Goal: Transaction & Acquisition: Purchase product/service

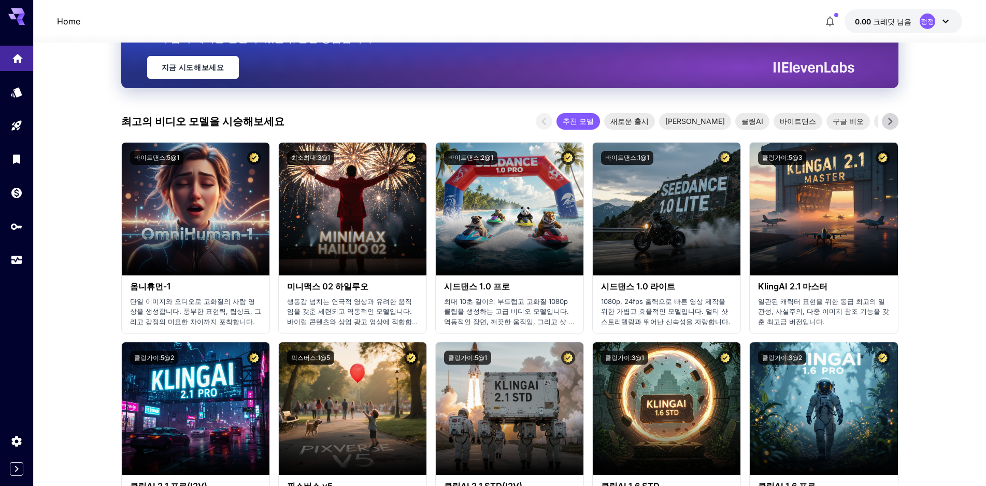
click at [23, 50] on icon "집" at bounding box center [17, 56] width 12 height 12
click at [22, 22] on icon at bounding box center [21, 22] width 8 height 6
click at [888, 21] on font "크레딧 남음" at bounding box center [892, 21] width 38 height 9
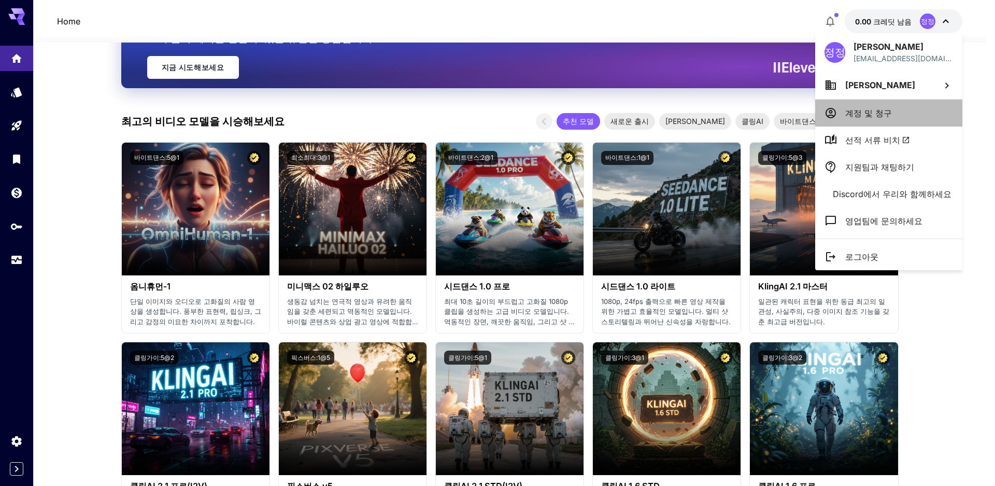
click at [865, 111] on font "계정 및 청구" at bounding box center [868, 113] width 47 height 10
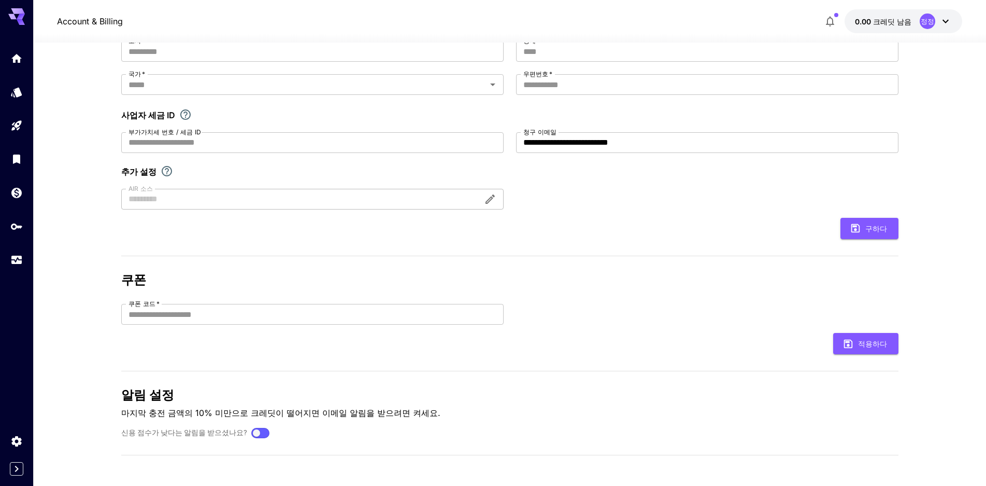
scroll to position [148, 0]
click at [16, 13] on icon at bounding box center [16, 13] width 17 height 11
click at [7, 221] on link at bounding box center [16, 226] width 33 height 25
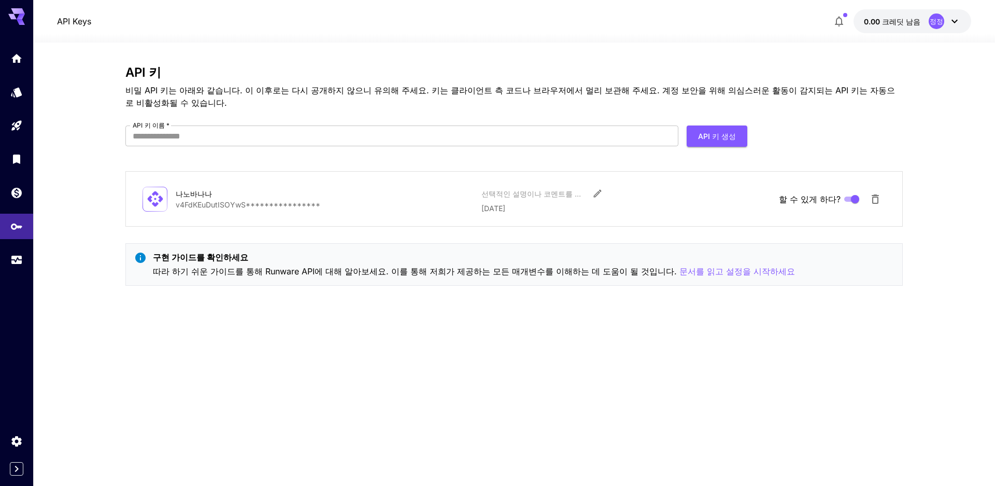
drag, startPoint x: 240, startPoint y: 275, endPoint x: 239, endPoint y: 280, distance: 5.4
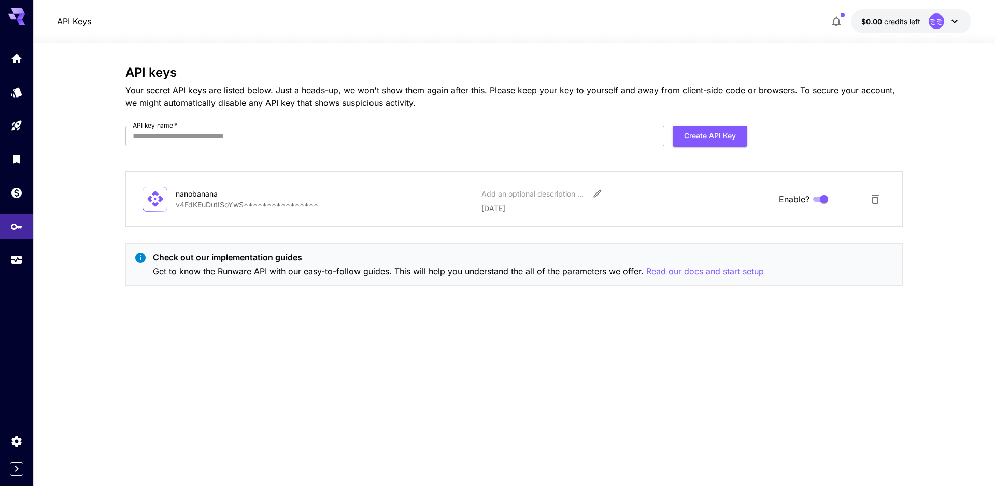
click at [16, 17] on icon at bounding box center [16, 16] width 17 height 17
click at [24, 19] on icon at bounding box center [16, 16] width 17 height 17
click at [900, 22] on span "credits left" at bounding box center [902, 21] width 36 height 9
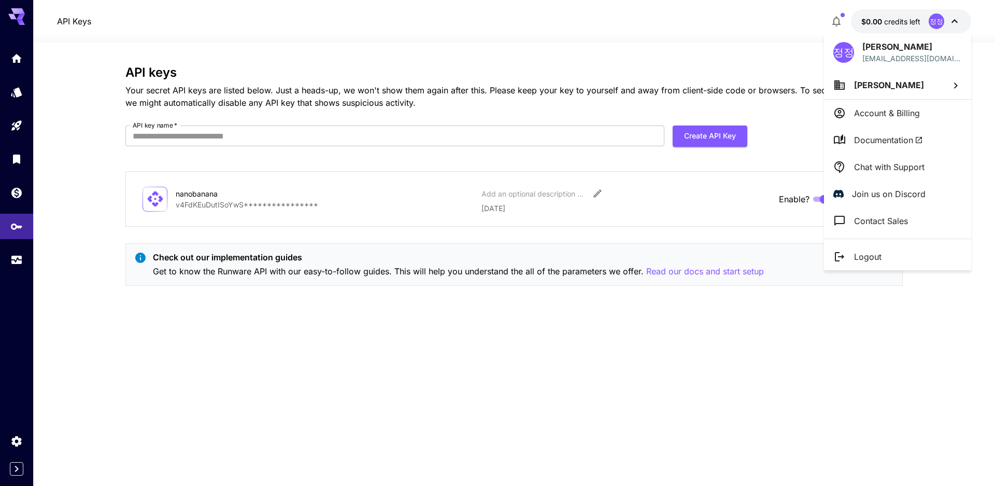
click at [903, 109] on p "Account & Billing" at bounding box center [887, 113] width 66 height 12
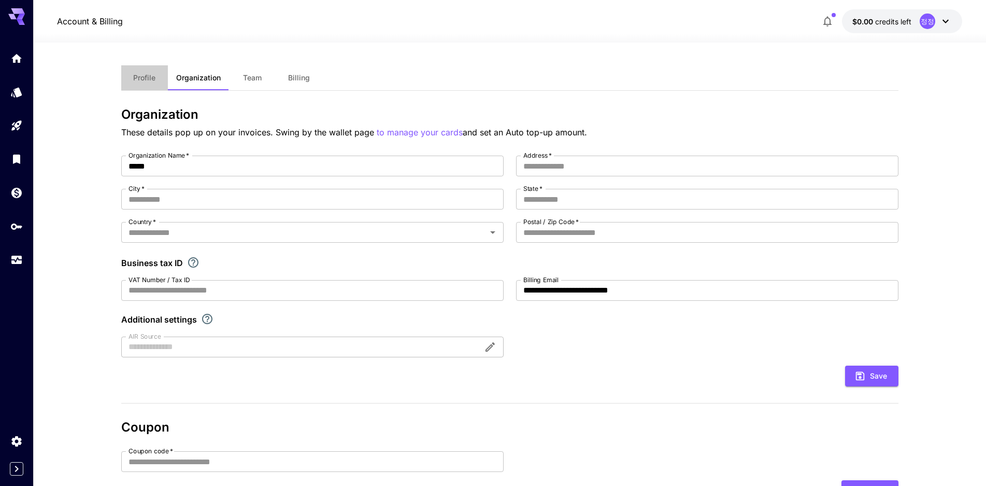
click at [143, 80] on span "Profile" at bounding box center [144, 77] width 22 height 9
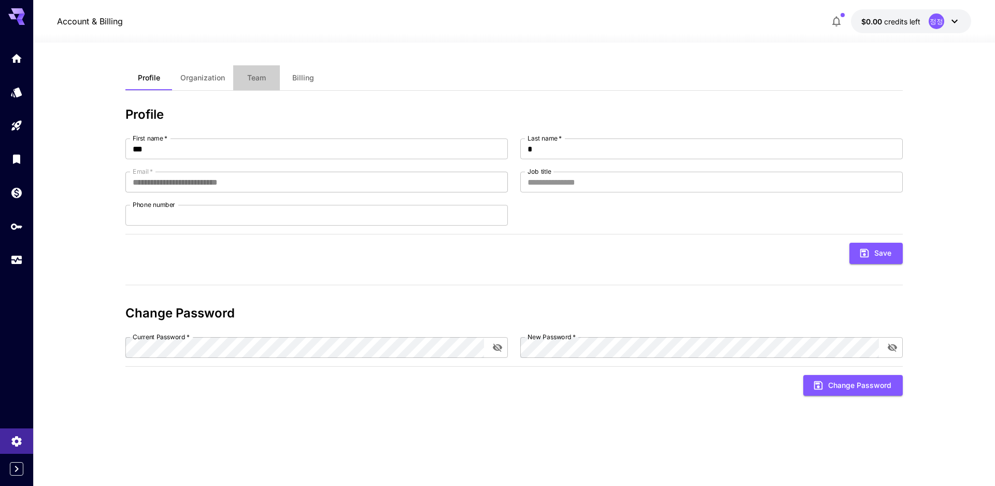
click at [261, 72] on button "Team" at bounding box center [256, 77] width 47 height 25
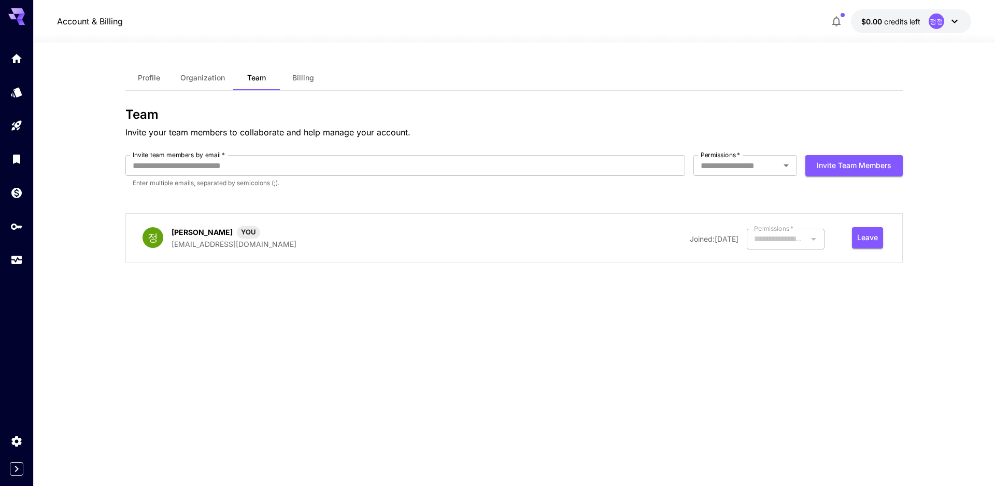
click at [313, 77] on span "Billing" at bounding box center [303, 77] width 22 height 9
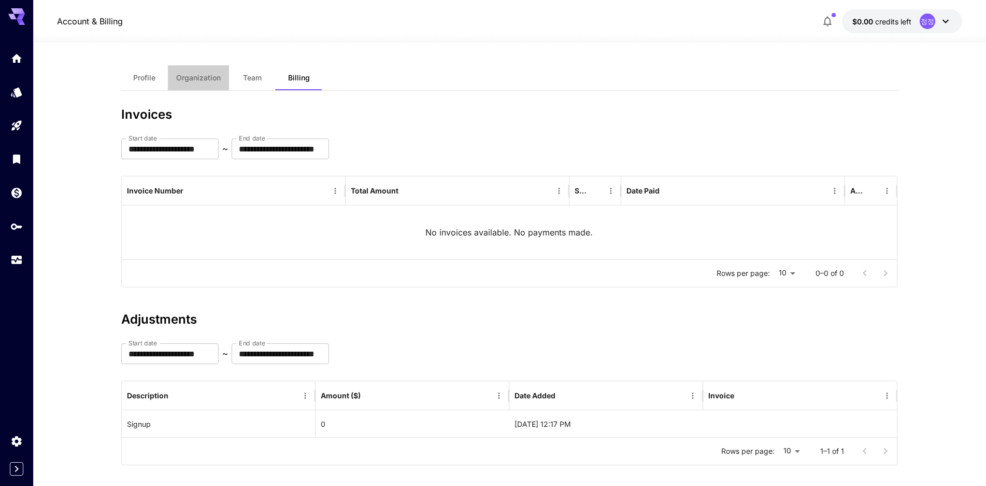
click at [217, 72] on button "Organization" at bounding box center [198, 77] width 61 height 25
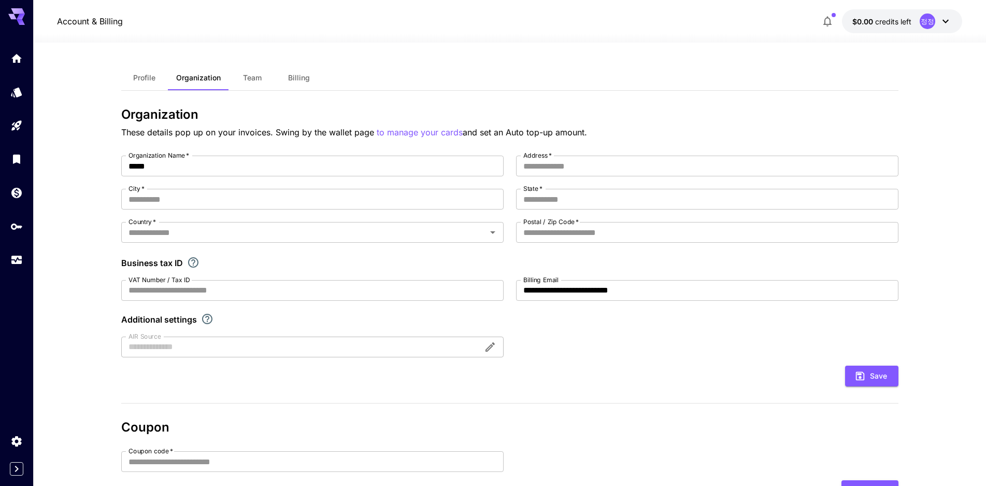
click at [641, 335] on div "**********" at bounding box center [509, 256] width 777 height 202
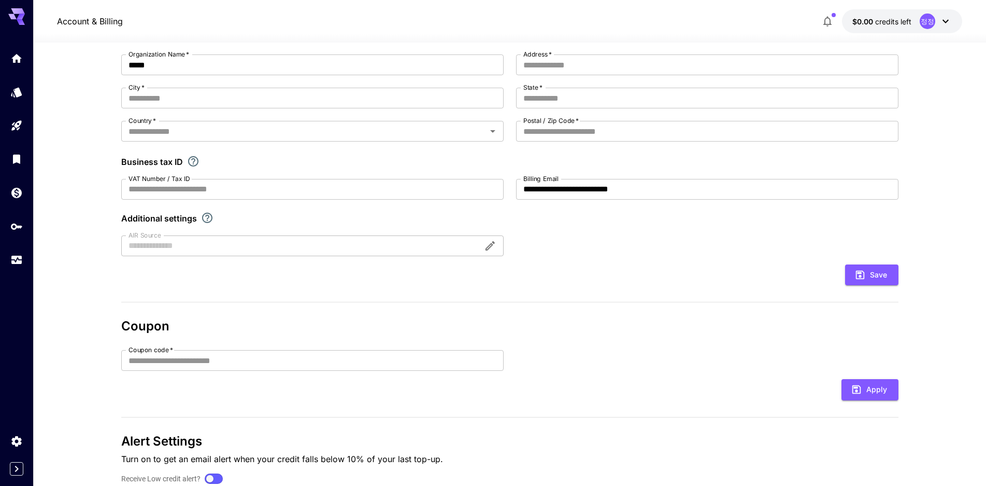
scroll to position [148, 0]
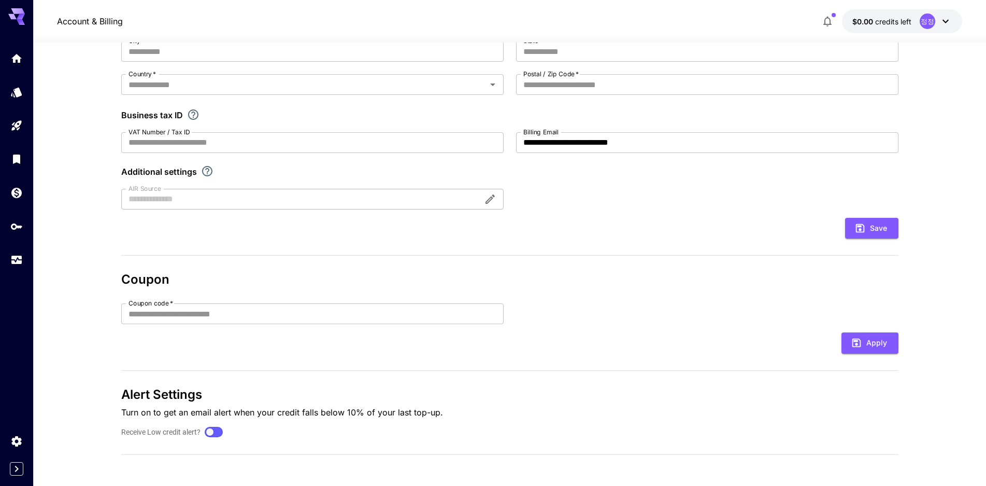
click at [185, 337] on div "Apply" at bounding box center [509, 342] width 777 height 21
click at [189, 327] on form "Coupon code   * Coupon code   * Apply" at bounding box center [509, 328] width 777 height 50
click at [193, 315] on input "Coupon code   *" at bounding box center [312, 313] width 382 height 21
click at [948, 23] on icon at bounding box center [946, 21] width 12 height 12
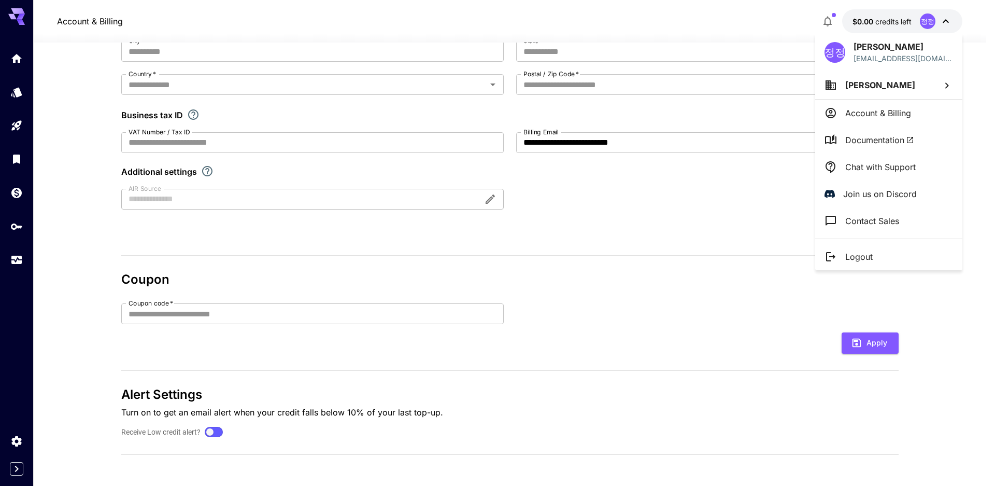
click at [886, 21] on div at bounding box center [497, 243] width 995 height 486
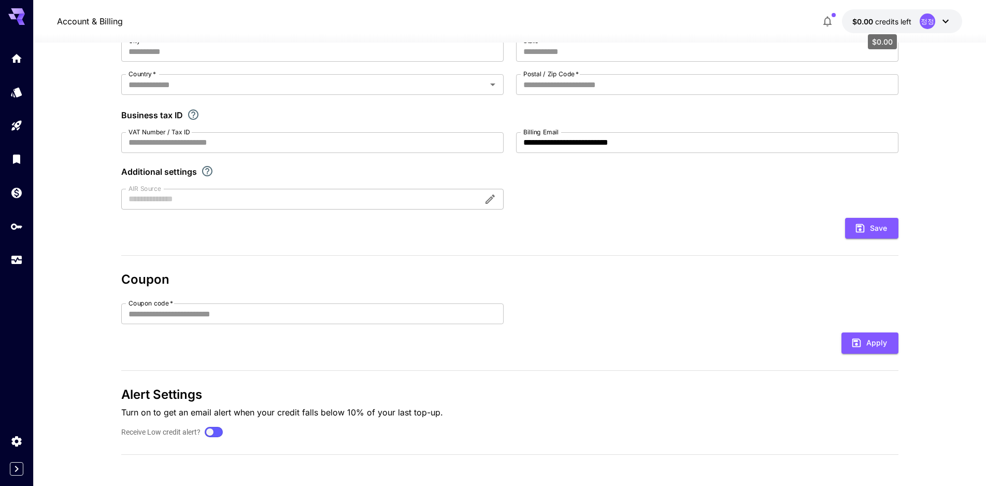
click at [912, 22] on span "credits left" at bounding box center [893, 21] width 36 height 9
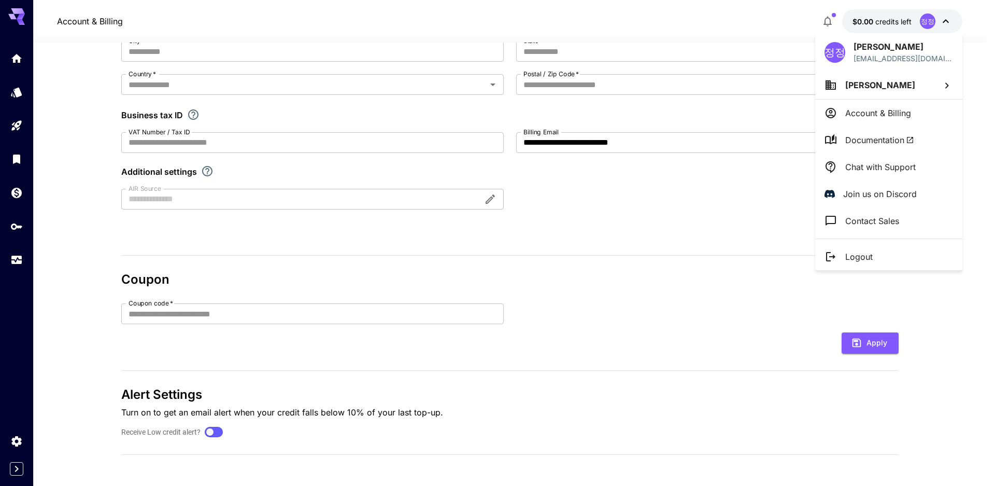
click at [868, 119] on li "Account & Billing" at bounding box center [888, 113] width 147 height 27
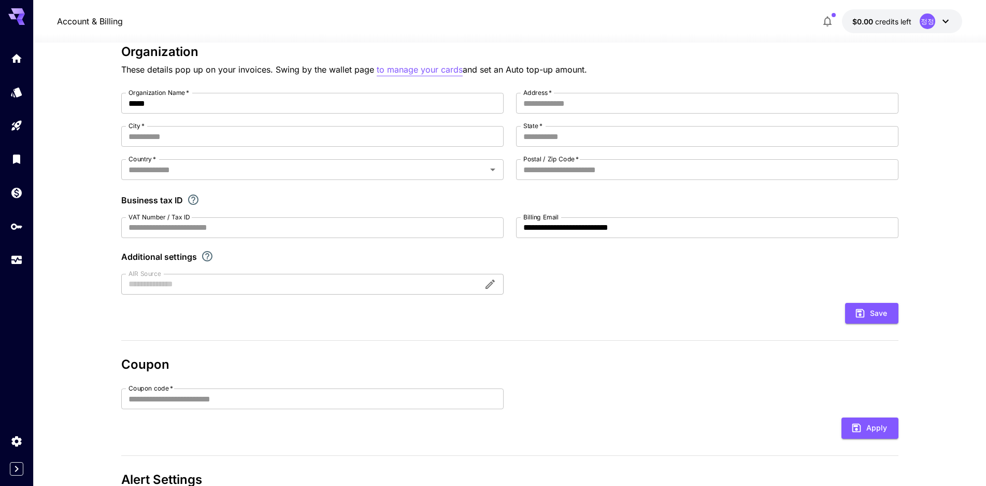
scroll to position [0, 0]
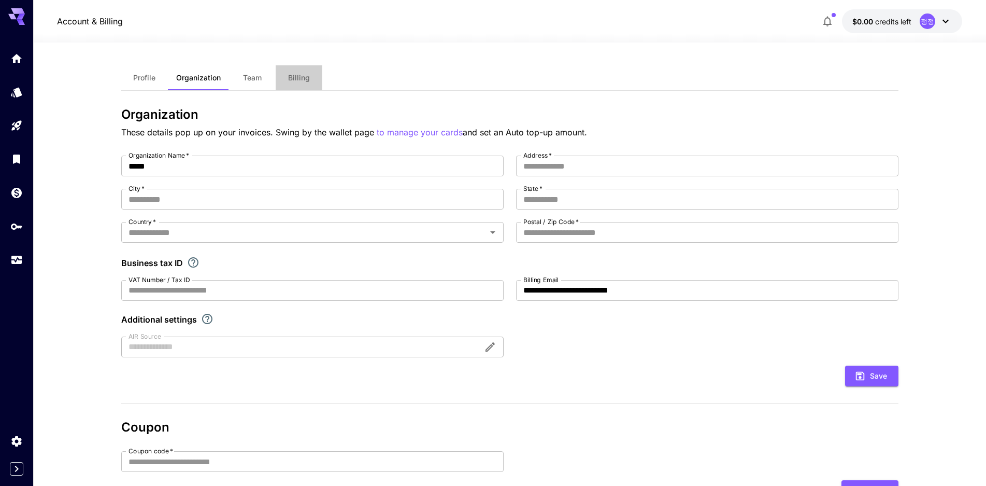
click at [281, 77] on button "Billing" at bounding box center [299, 77] width 47 height 25
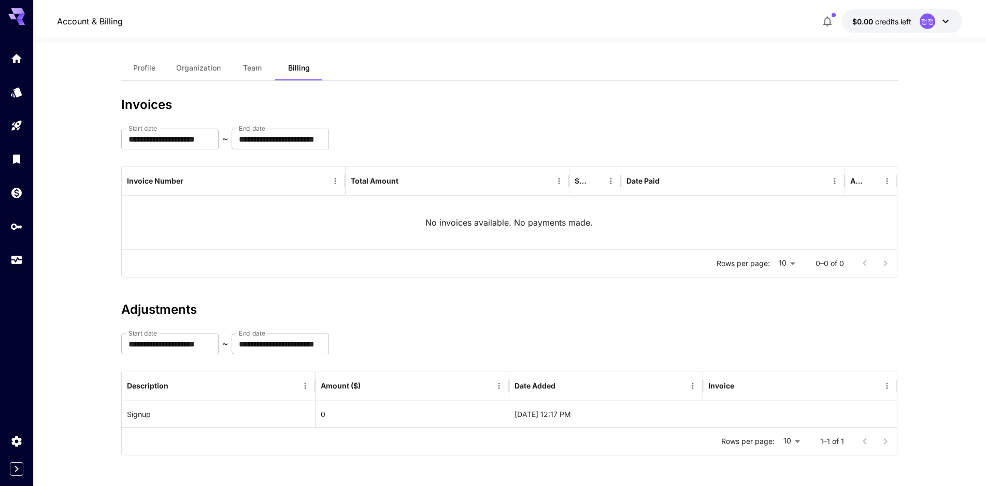
scroll to position [10, 0]
click at [256, 68] on span "Team" at bounding box center [252, 67] width 19 height 9
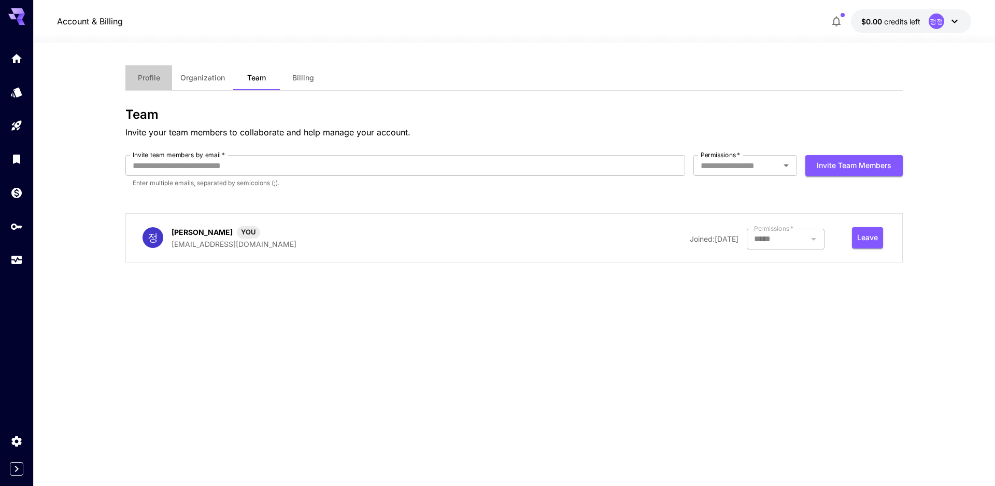
click at [154, 76] on span "Profile" at bounding box center [149, 77] width 22 height 9
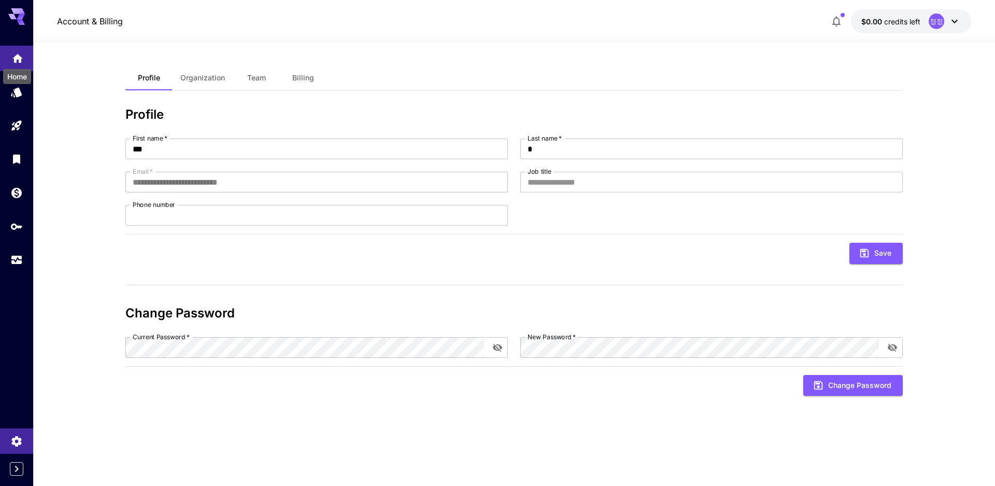
click at [11, 60] on icon "Home" at bounding box center [17, 57] width 12 height 12
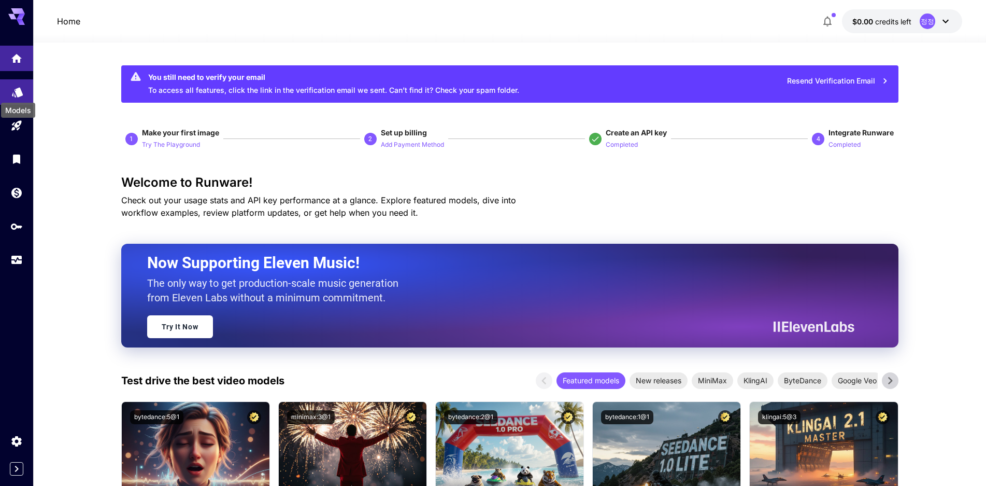
click at [18, 94] on icon "Models" at bounding box center [17, 91] width 11 height 10
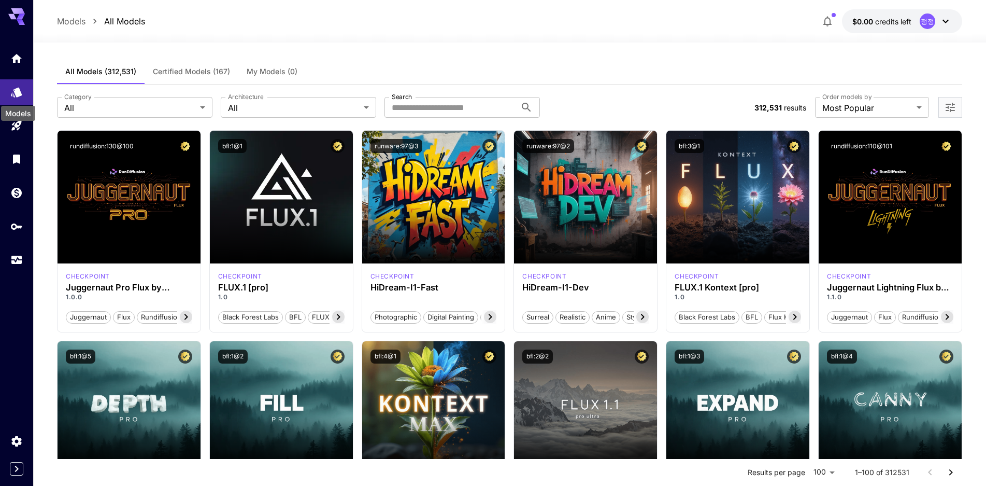
click at [17, 116] on div "Models" at bounding box center [18, 113] width 34 height 15
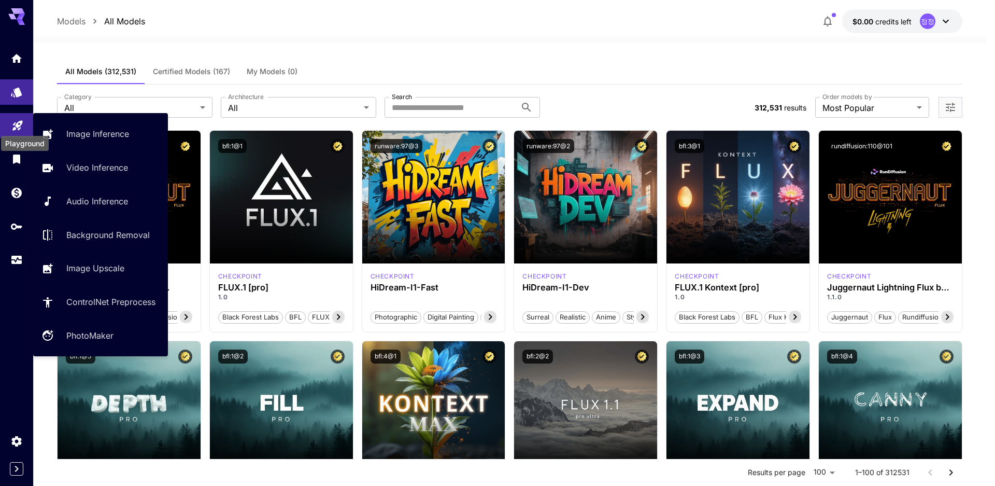
click at [13, 123] on icon "Playground" at bounding box center [17, 123] width 10 height 10
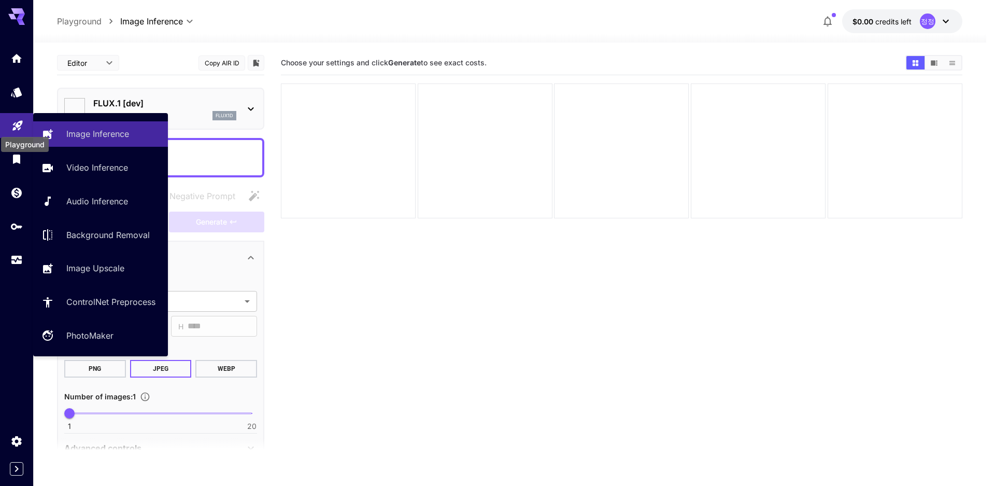
click at [13, 123] on icon "Playground" at bounding box center [17, 124] width 12 height 12
type input "**********"
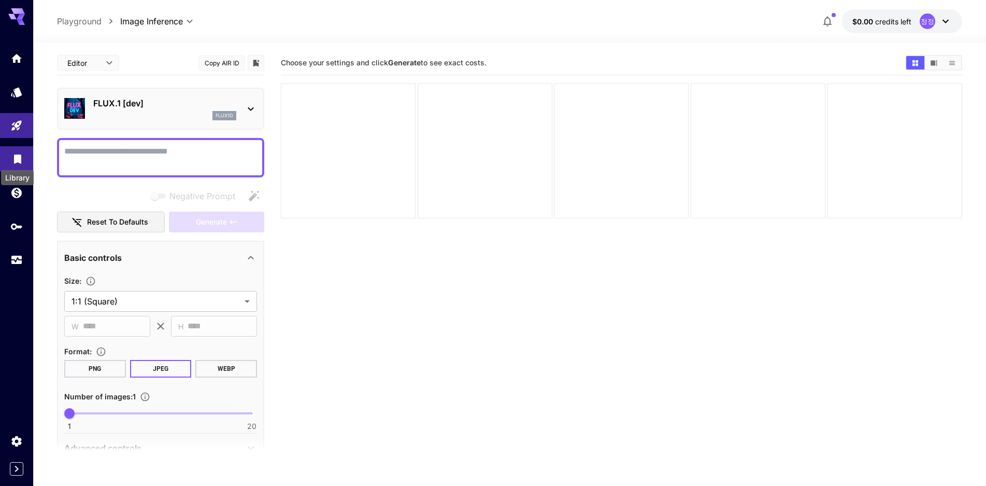
click at [18, 153] on icon "Library" at bounding box center [17, 157] width 7 height 9
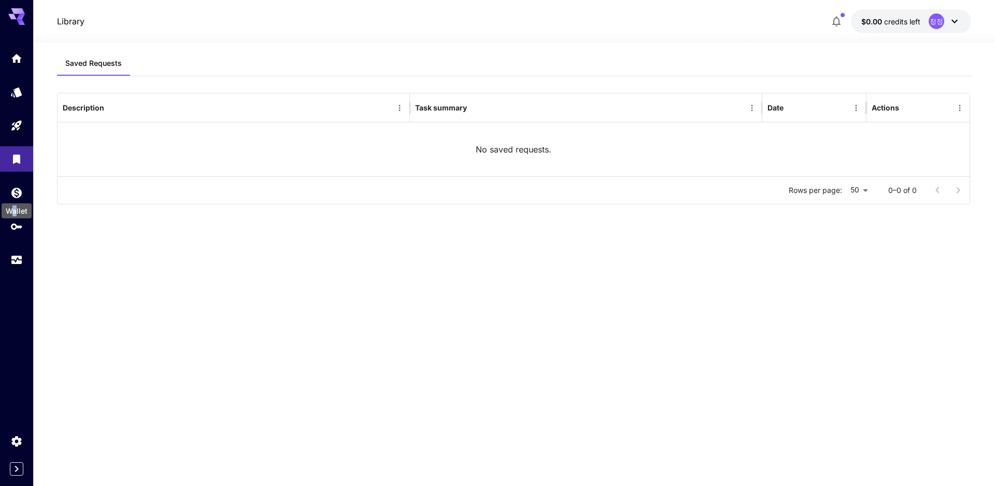
click at [15, 203] on div "Wallet" at bounding box center [17, 210] width 30 height 15
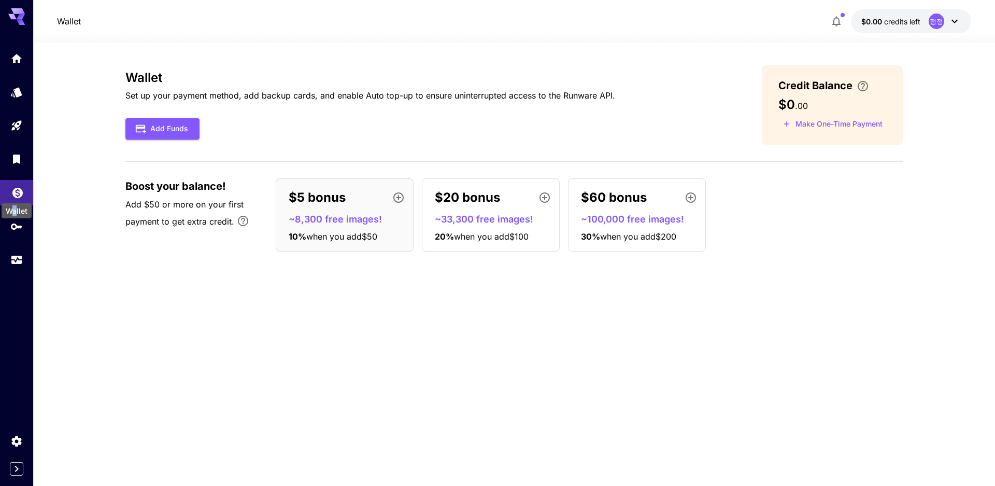
click at [18, 189] on icon "Wallet" at bounding box center [17, 191] width 10 height 10
click at [19, 220] on div "Wallet" at bounding box center [18, 208] width 32 height 23
click at [15, 226] on icon "API Keys" at bounding box center [17, 223] width 12 height 12
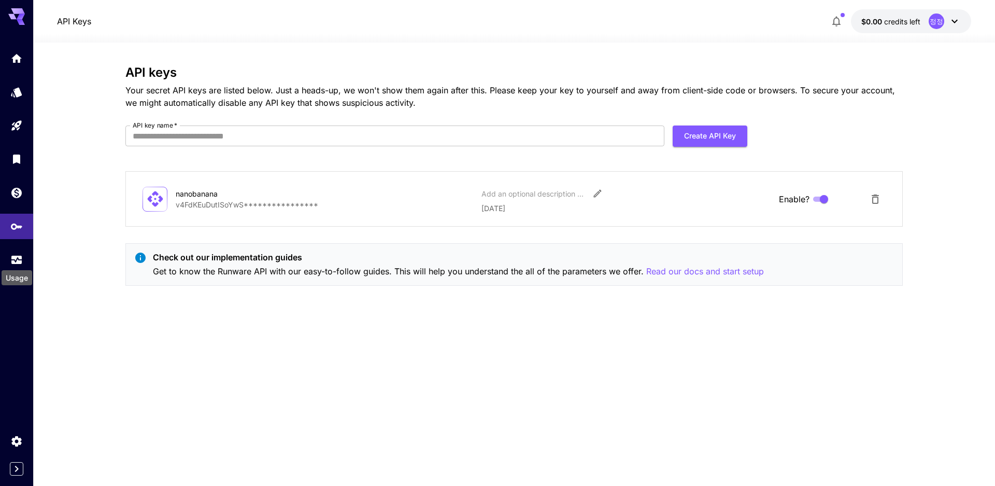
click at [22, 267] on div "Usage" at bounding box center [17, 274] width 33 height 23
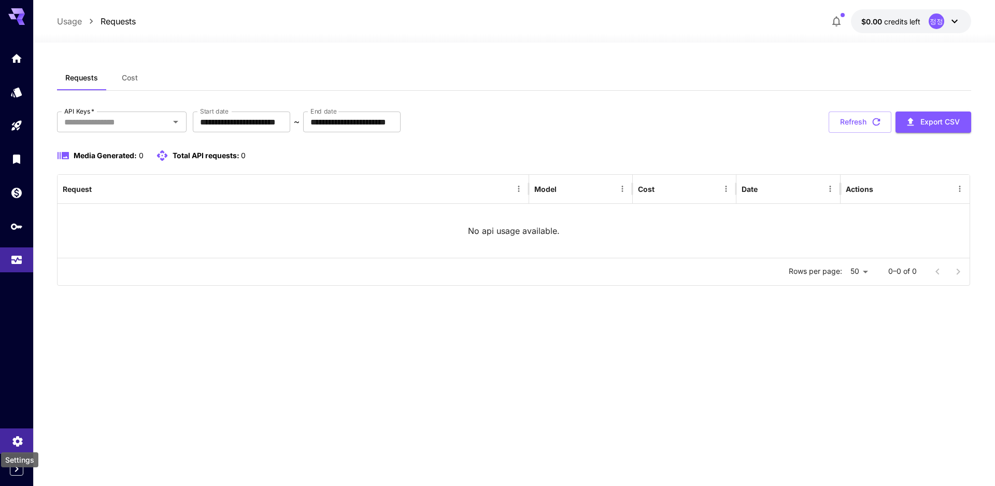
click at [12, 441] on icon "Settings" at bounding box center [17, 439] width 12 height 12
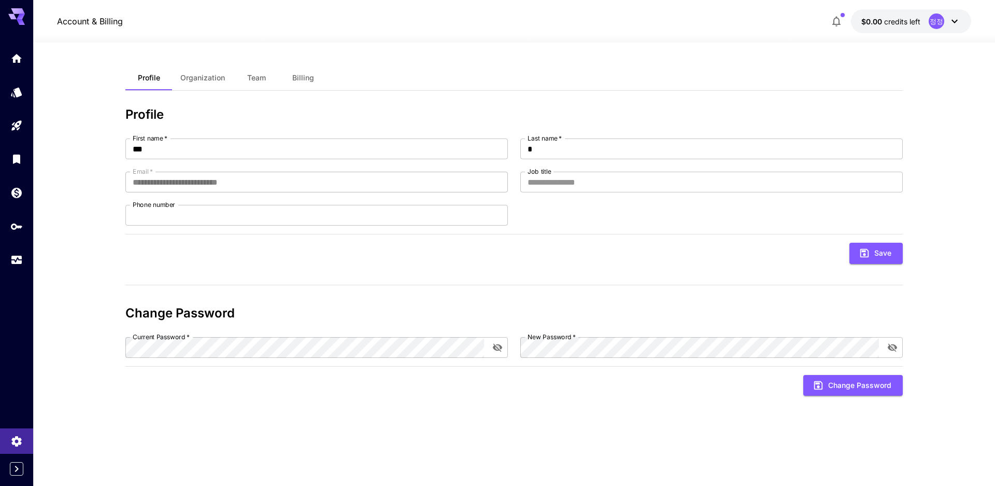
click at [188, 92] on div "**********" at bounding box center [513, 264] width 777 height 398
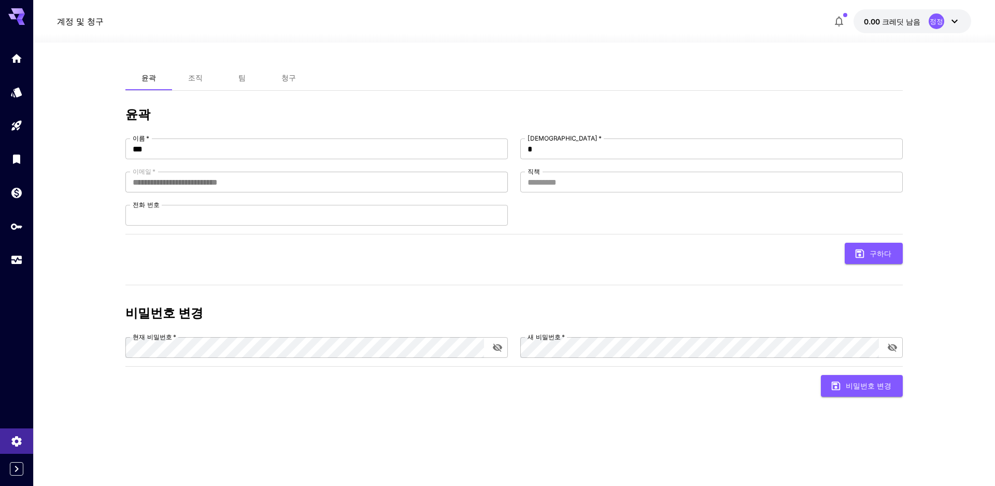
click at [212, 74] on button "조직" at bounding box center [195, 77] width 47 height 25
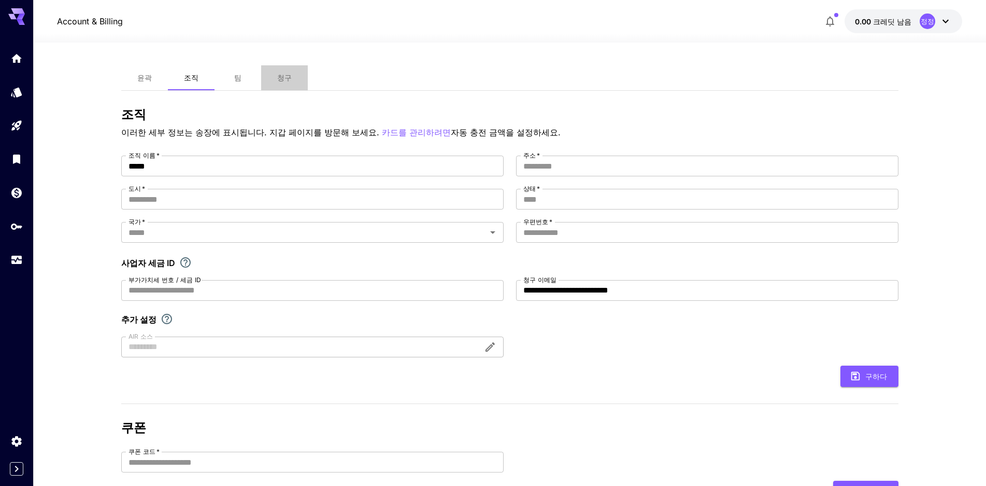
click at [293, 79] on button "청구" at bounding box center [284, 77] width 47 height 25
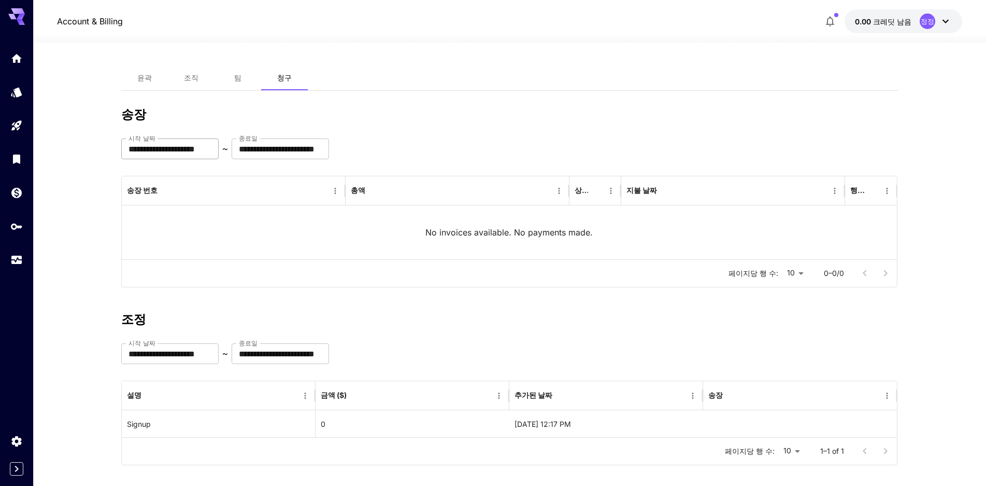
click at [219, 151] on input "**********" at bounding box center [169, 148] width 97 height 21
click at [656, 159] on div "**********" at bounding box center [509, 197] width 777 height 180
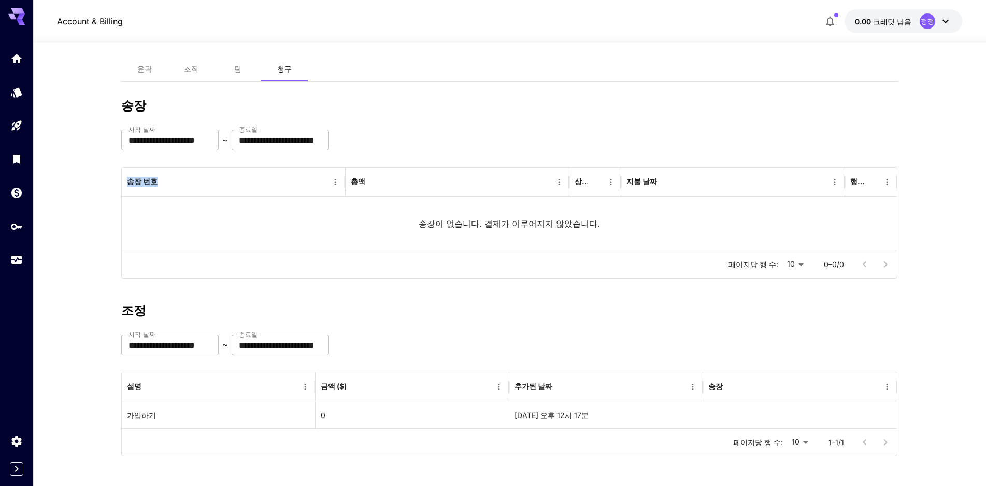
scroll to position [10, 0]
click at [240, 73] on button "팀" at bounding box center [238, 67] width 47 height 25
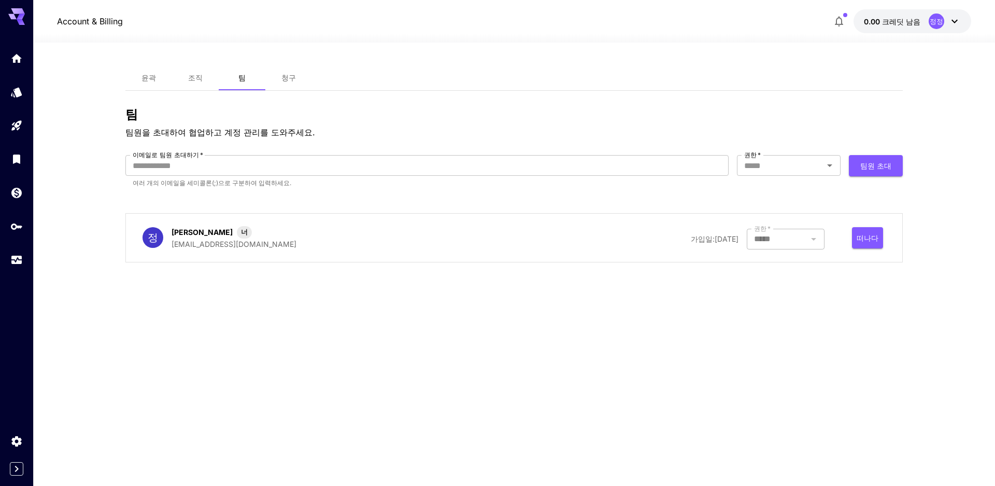
click at [195, 75] on font "조직" at bounding box center [195, 77] width 15 height 9
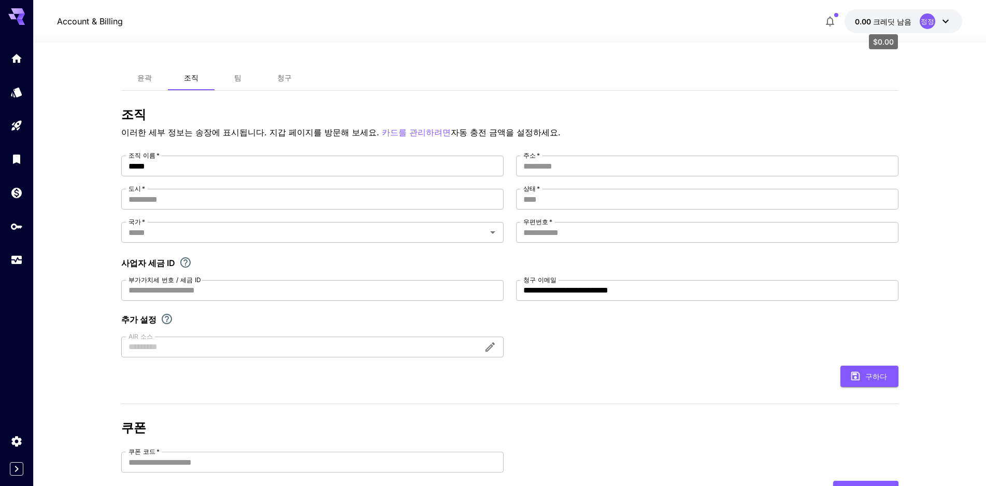
click at [876, 26] on p "0.00 크레딧 남음" at bounding box center [883, 21] width 56 height 11
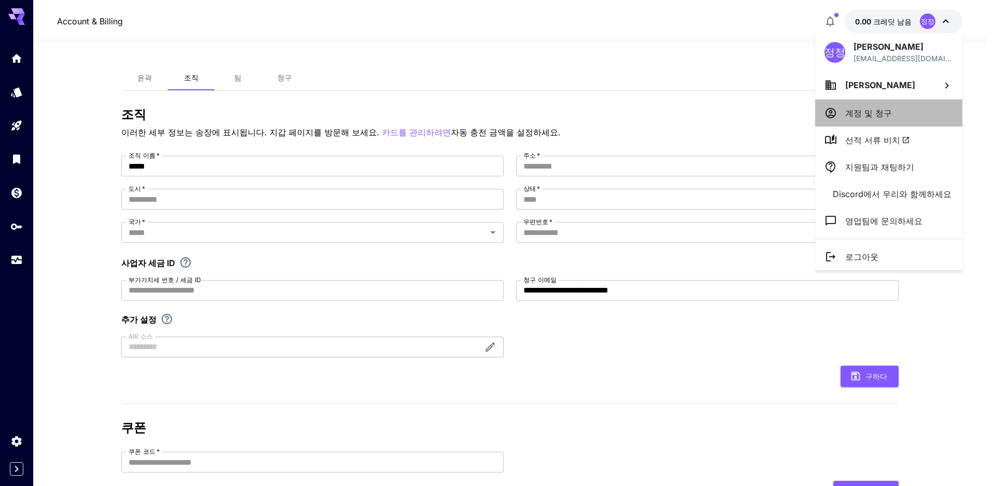
click at [875, 109] on font "계정 및 청구" at bounding box center [868, 113] width 47 height 10
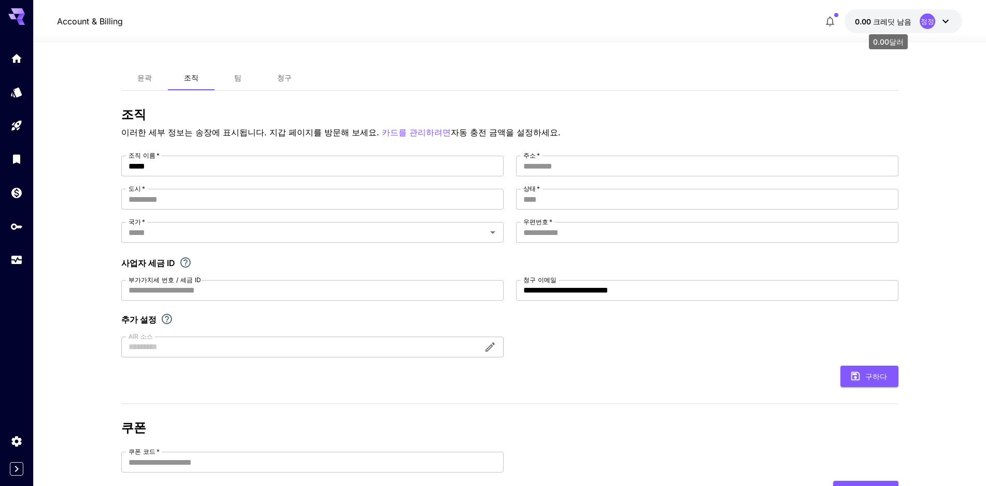
click at [877, 25] on font "크레딧 남음" at bounding box center [892, 21] width 38 height 9
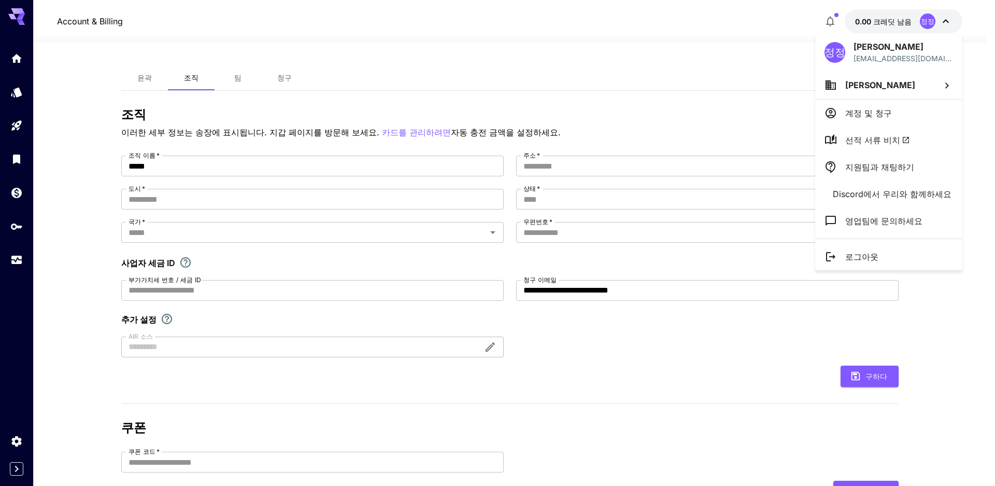
click at [499, 127] on div at bounding box center [497, 243] width 995 height 486
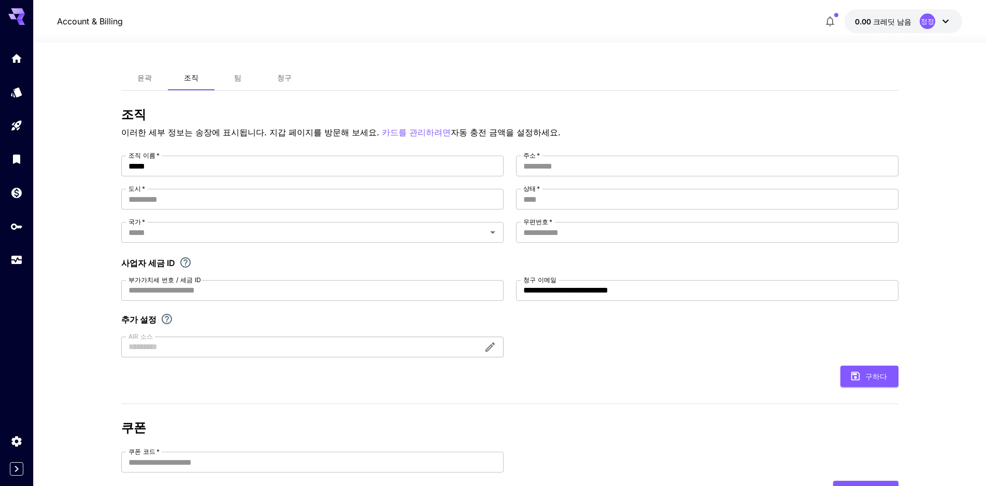
click at [499, 136] on font "자동 충전 금액을 설정하세요." at bounding box center [506, 132] width 110 height 10
click at [543, 230] on input "우편번호   *" at bounding box center [707, 232] width 382 height 21
click at [471, 253] on div "**********" at bounding box center [509, 256] width 777 height 202
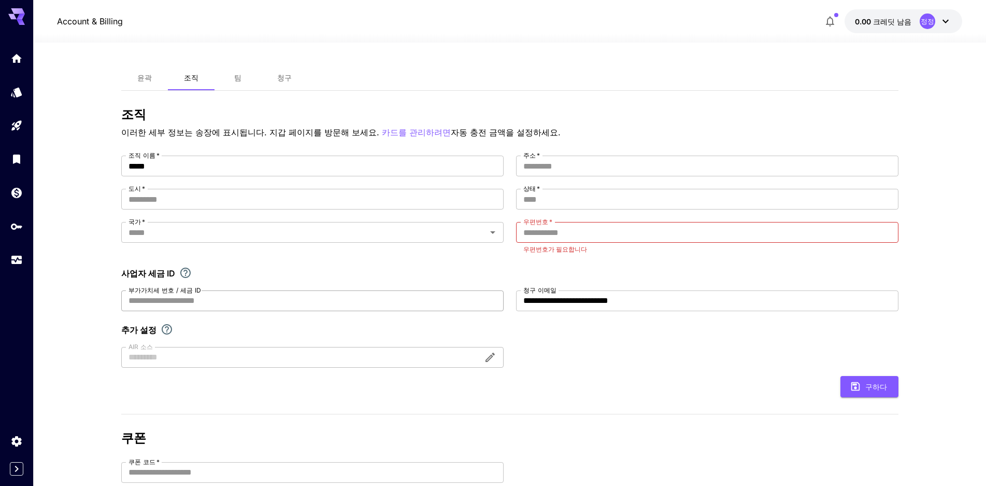
click at [490, 302] on input "부가가치세 번호 / 세금 ID" at bounding box center [312, 300] width 382 height 21
click at [493, 366] on div at bounding box center [312, 357] width 382 height 21
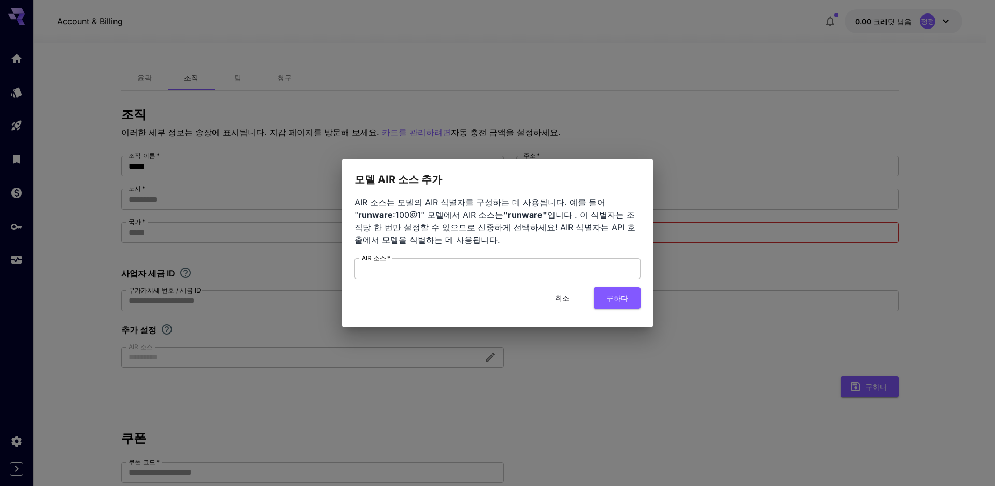
click at [602, 371] on div "모델 AIR 소스 추가 AIR 소스는 모델의 AIR 식별자를 구성하는 데 사용됩니다. 예를 들어 " runware :100@1" 모델에서 AI…" at bounding box center [497, 243] width 995 height 486
click at [571, 293] on button "취소" at bounding box center [562, 297] width 47 height 21
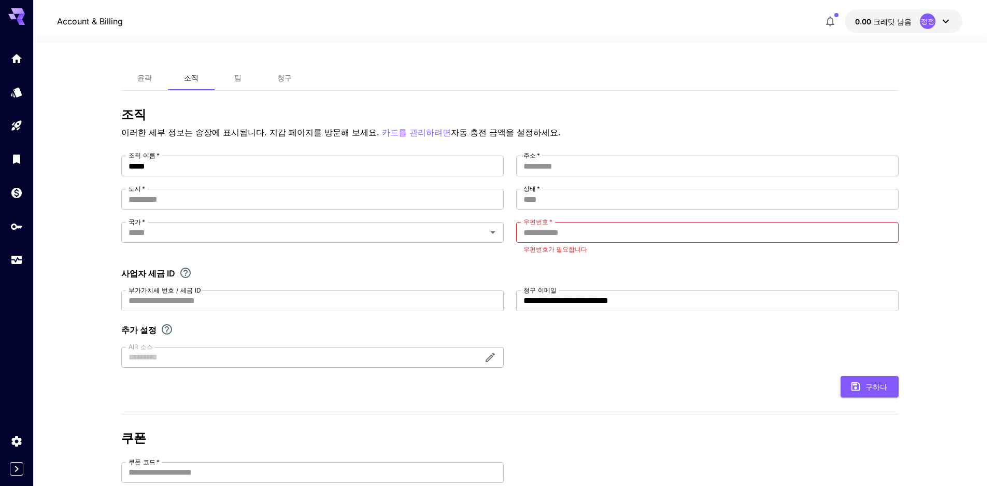
click at [571, 293] on button "취소" at bounding box center [562, 297] width 47 height 21
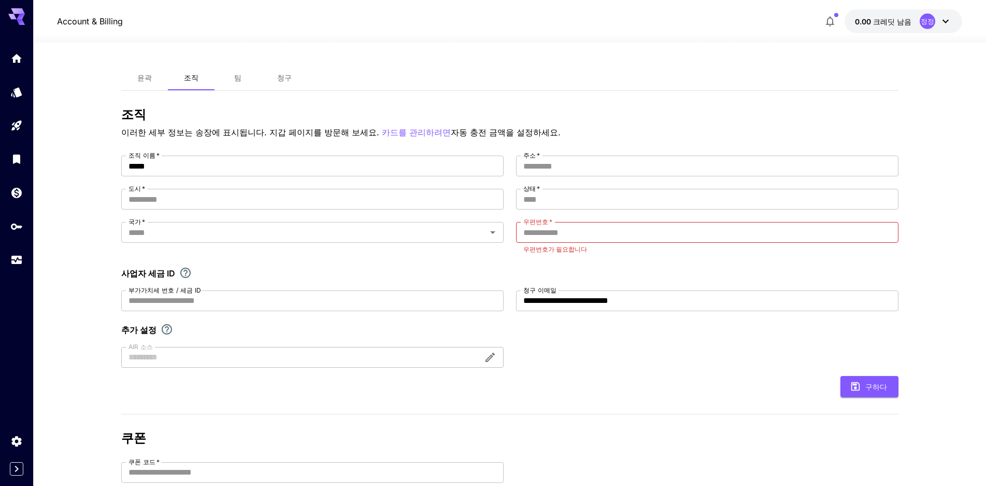
click at [361, 360] on div at bounding box center [312, 357] width 382 height 21
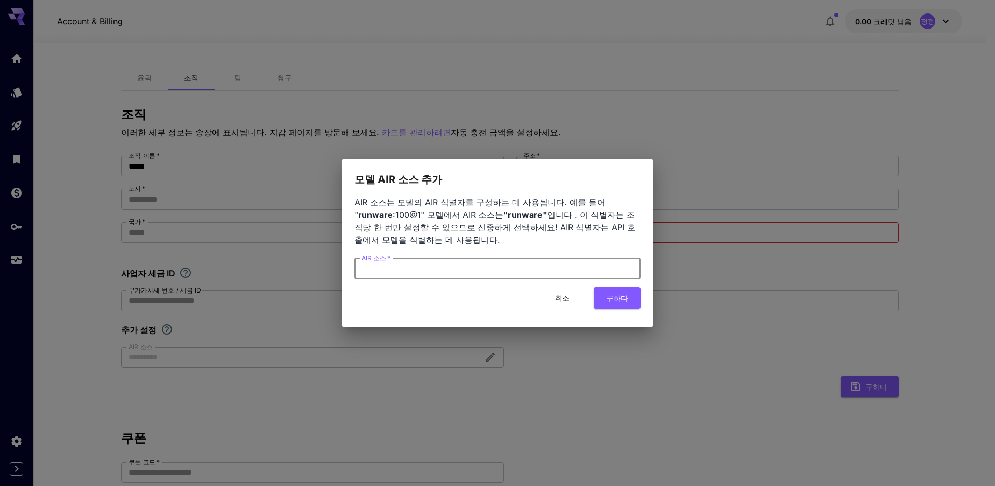
click at [517, 272] on input "AIR 소스   *" at bounding box center [497, 268] width 286 height 21
click at [567, 304] on font "취소" at bounding box center [562, 297] width 15 height 13
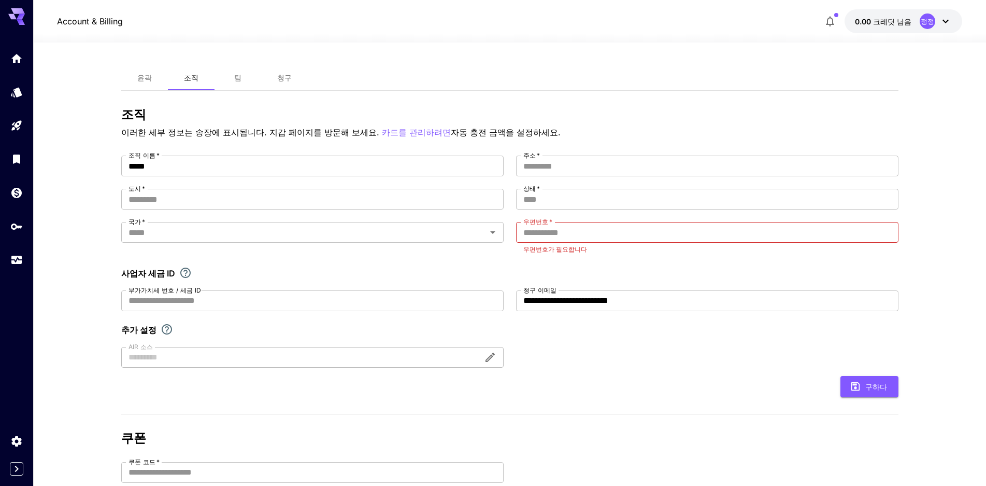
click at [933, 21] on font "정정" at bounding box center [927, 21] width 13 height 8
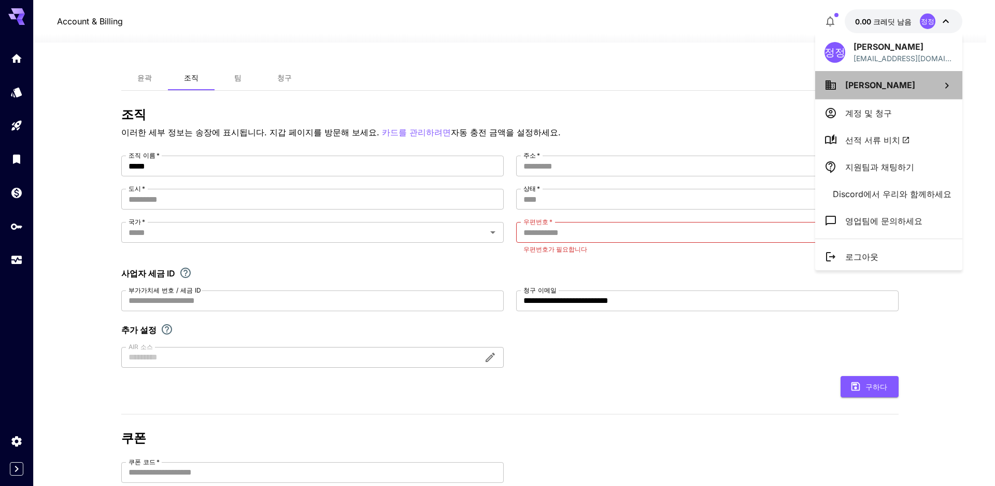
click at [873, 93] on li "[PERSON_NAME]" at bounding box center [888, 85] width 147 height 28
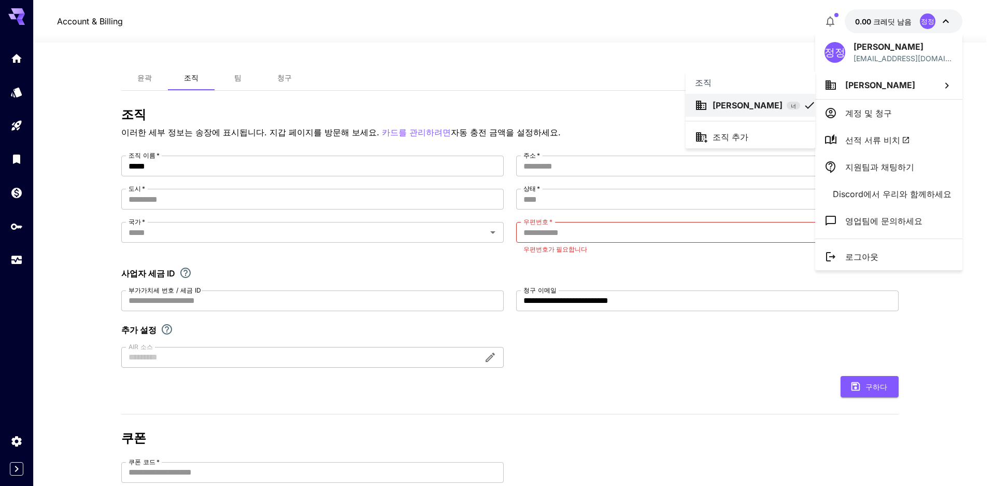
click at [869, 112] on div at bounding box center [497, 243] width 995 height 486
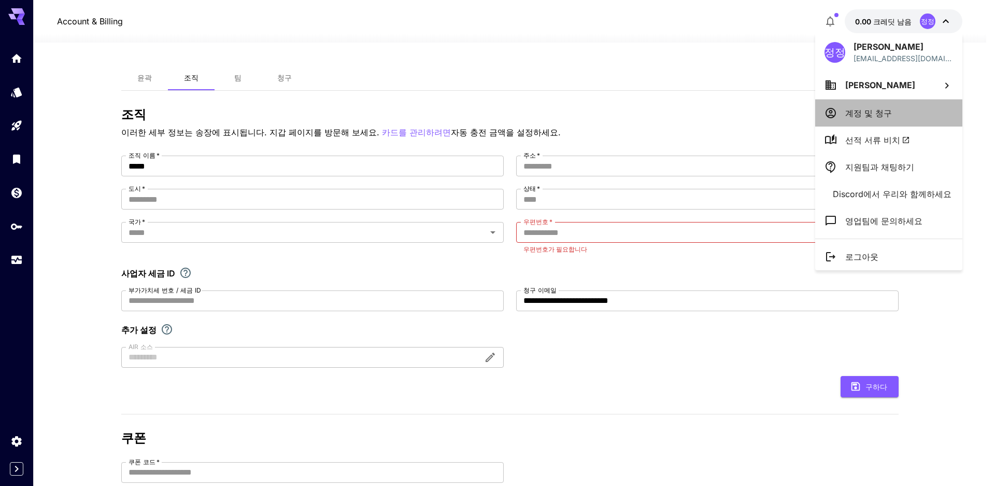
click at [830, 114] on icon at bounding box center [831, 113] width 12 height 12
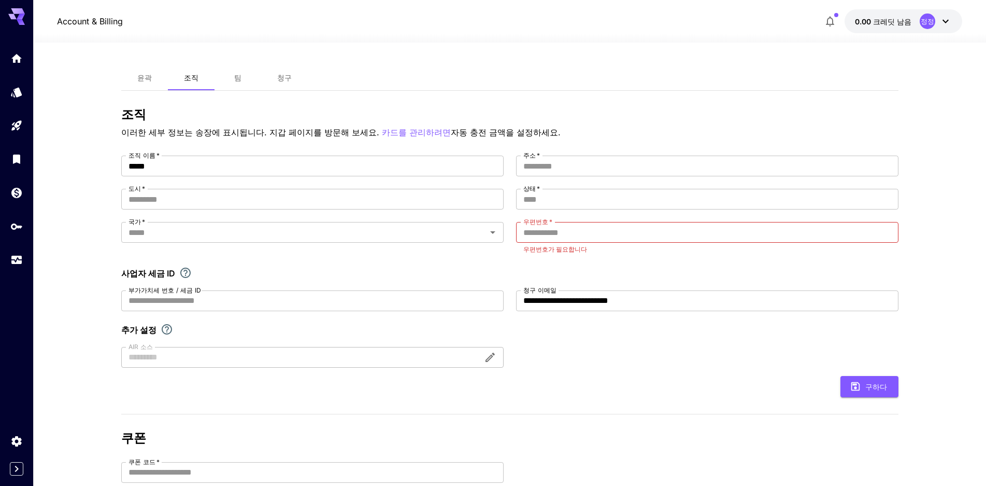
click at [900, 29] on button "0.00 크레딧 남음 정정" at bounding box center [904, 21] width 118 height 24
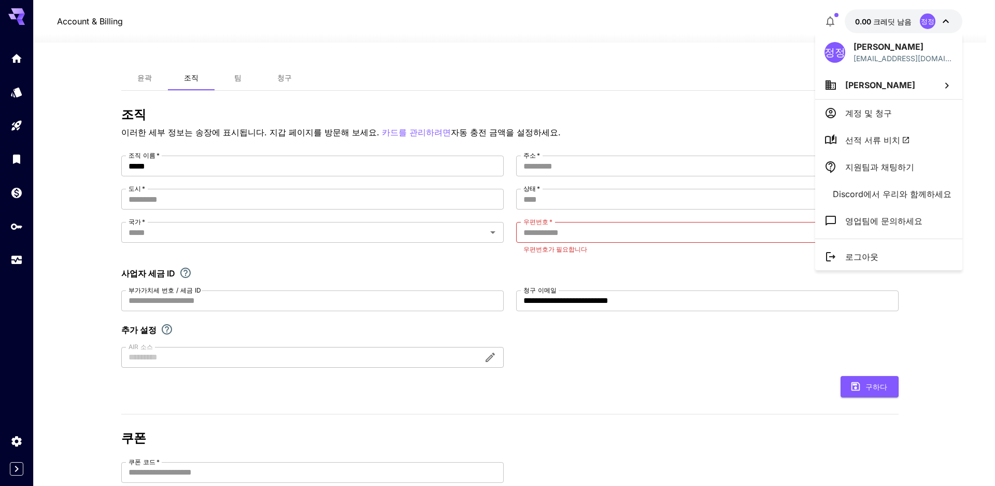
drag, startPoint x: 841, startPoint y: 15, endPoint x: 829, endPoint y: 18, distance: 12.3
click at [836, 15] on div at bounding box center [497, 243] width 995 height 486
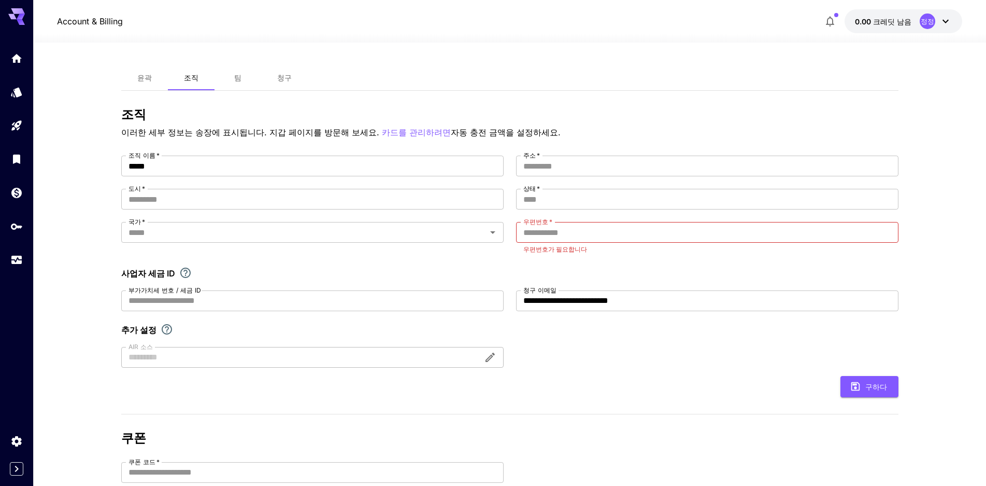
click at [829, 18] on body "**********" at bounding box center [493, 322] width 986 height 644
click at [829, 23] on icon "button" at bounding box center [830, 21] width 12 height 12
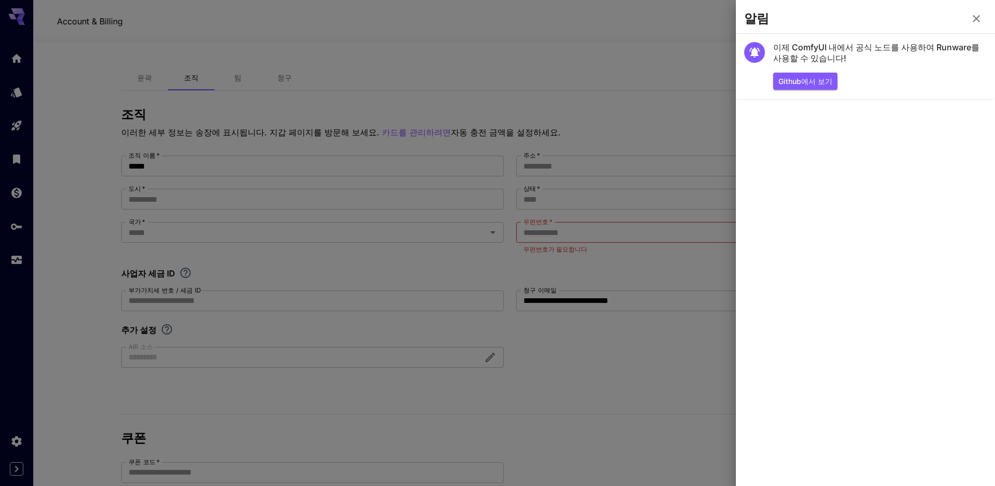
drag, startPoint x: 633, startPoint y: 56, endPoint x: 623, endPoint y: 58, distance: 9.5
click at [623, 58] on div at bounding box center [497, 243] width 995 height 486
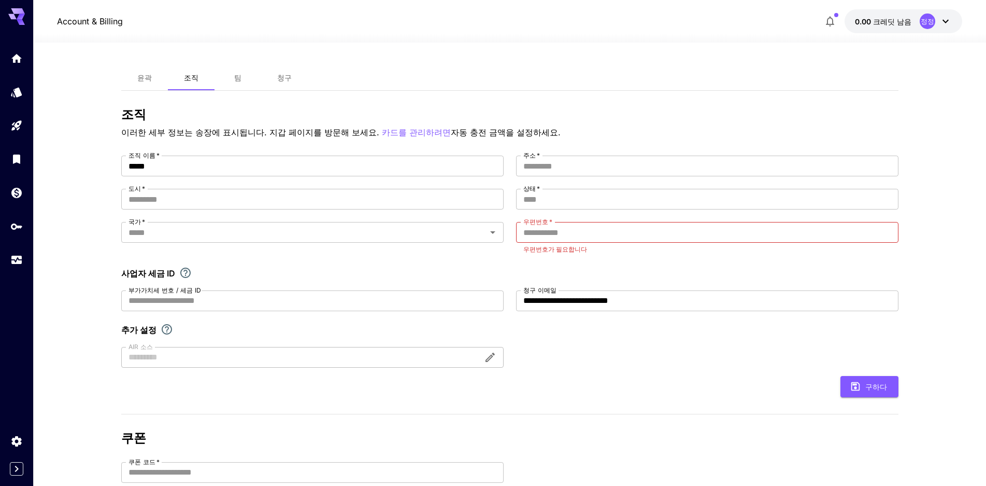
drag, startPoint x: 273, startPoint y: 20, endPoint x: 151, endPoint y: 81, distance: 135.6
click at [151, 81] on font "윤곽" at bounding box center [144, 77] width 15 height 9
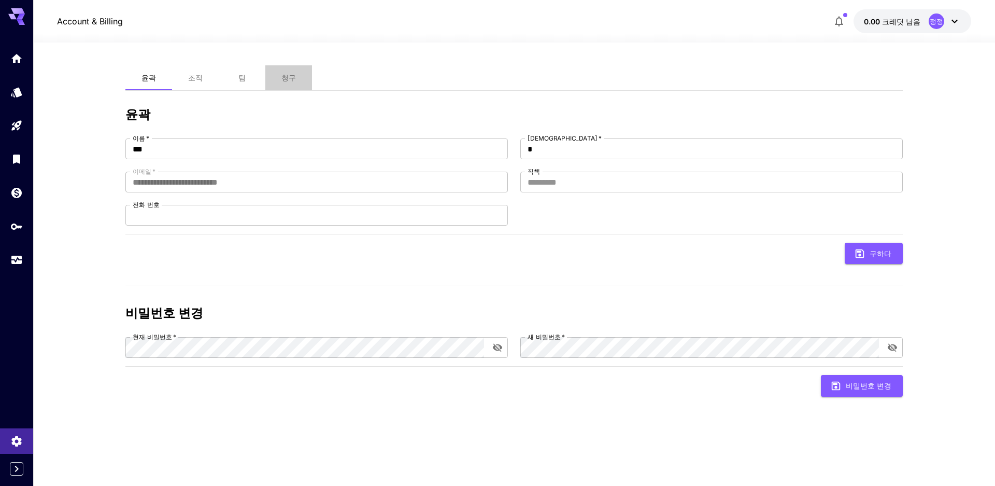
click at [295, 80] on font "청구" at bounding box center [288, 77] width 15 height 9
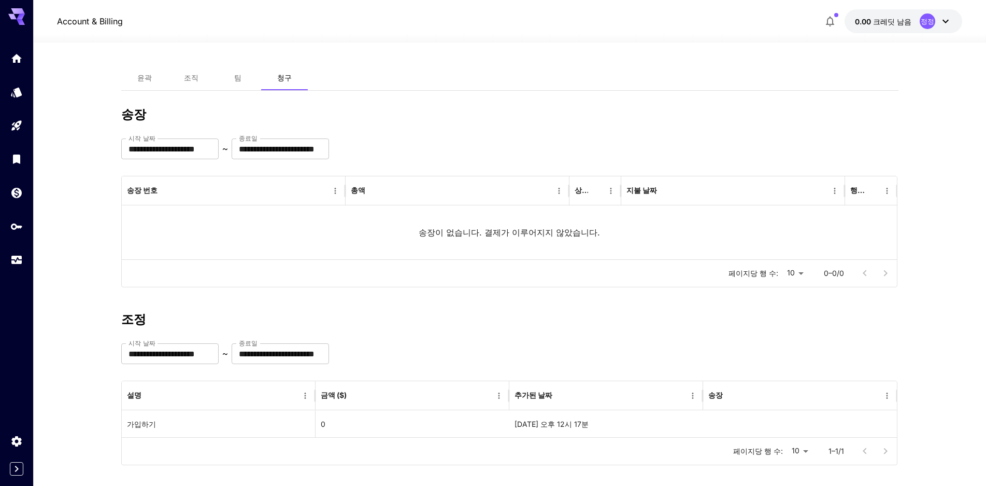
click at [171, 79] on button "조직" at bounding box center [191, 77] width 47 height 25
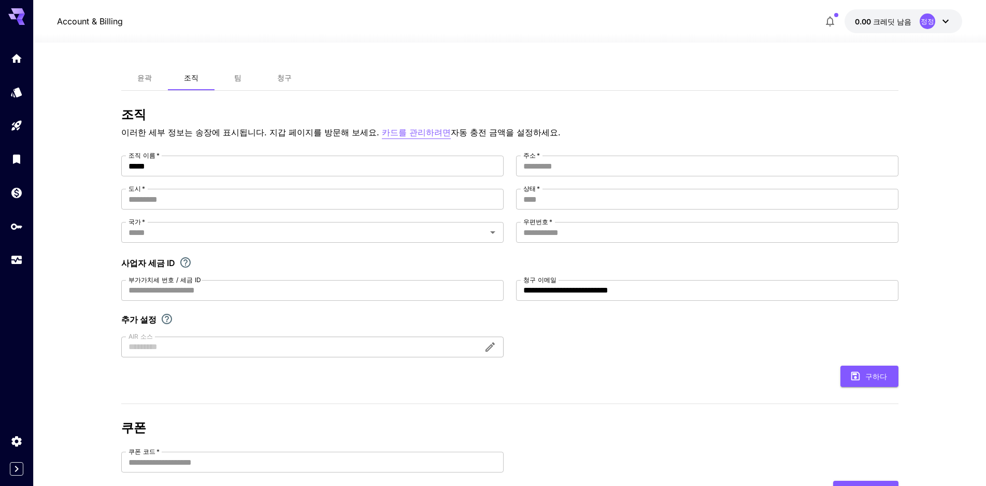
click at [433, 135] on font "카드를 관리하려면" at bounding box center [416, 132] width 69 height 10
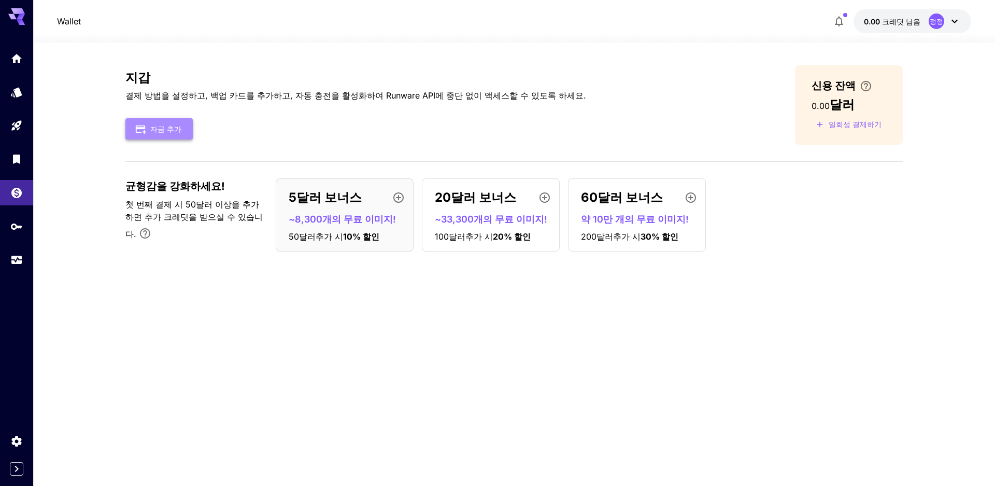
click at [169, 135] on font "자금 추가" at bounding box center [165, 128] width 31 height 13
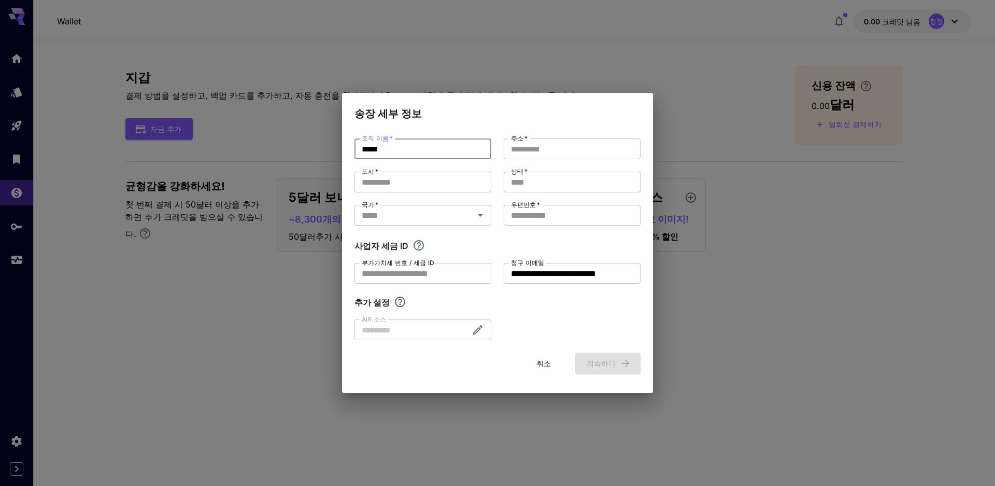
click at [421, 152] on input "*****" at bounding box center [422, 148] width 137 height 21
click at [430, 283] on input "부가가치세 번호 / 세금 ID" at bounding box center [422, 273] width 137 height 21
click at [434, 332] on div at bounding box center [422, 329] width 137 height 21
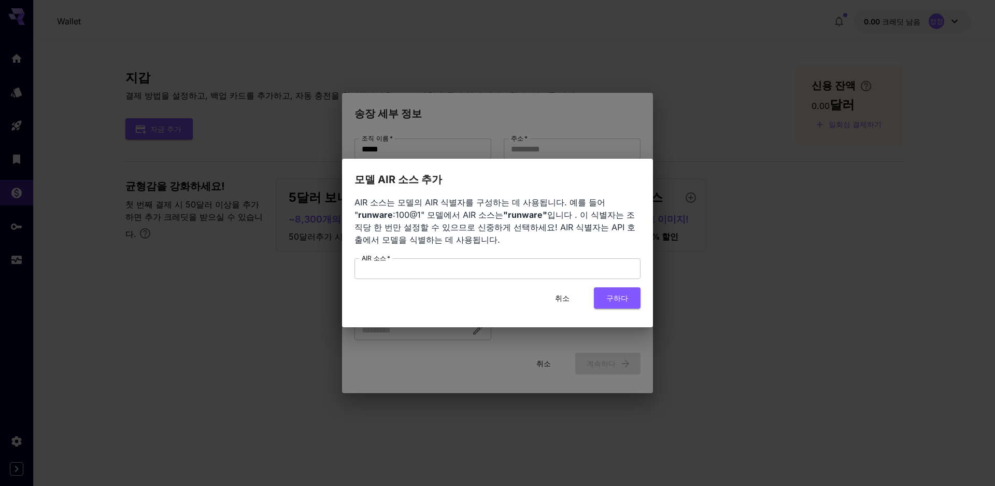
click at [429, 362] on div "모델 AIR 소스 추가 AIR 소스는 모델의 AIR 식별자를 구성하는 데 사용됩니다. 예를 들어 " runware :100@1" 모델에서 AI…" at bounding box center [497, 243] width 995 height 486
click at [557, 291] on font "취소" at bounding box center [562, 297] width 15 height 13
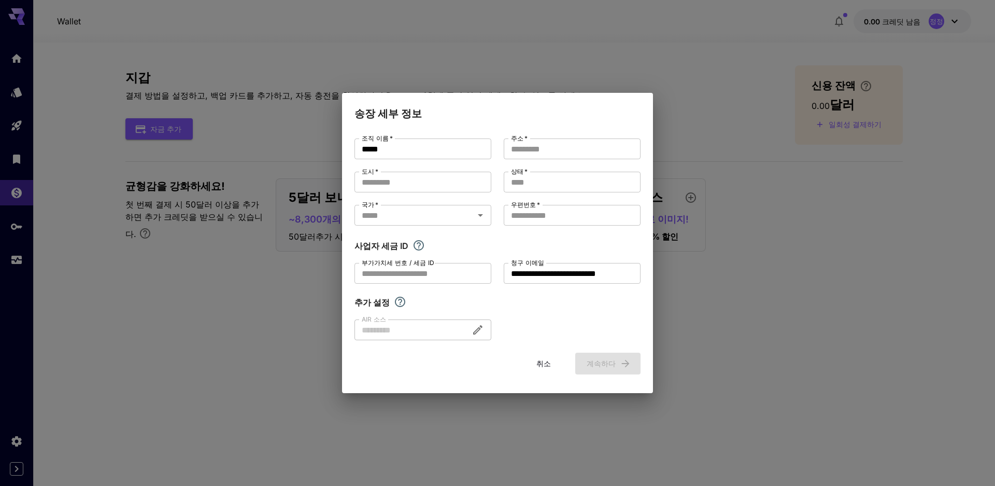
drag, startPoint x: 876, startPoint y: 268, endPoint x: 827, endPoint y: 220, distance: 69.3
click at [871, 267] on div "**********" at bounding box center [497, 243] width 995 height 486
drag, startPoint x: 539, startPoint y: 366, endPoint x: 682, endPoint y: 297, distance: 158.3
click at [538, 365] on font "취소" at bounding box center [543, 363] width 15 height 9
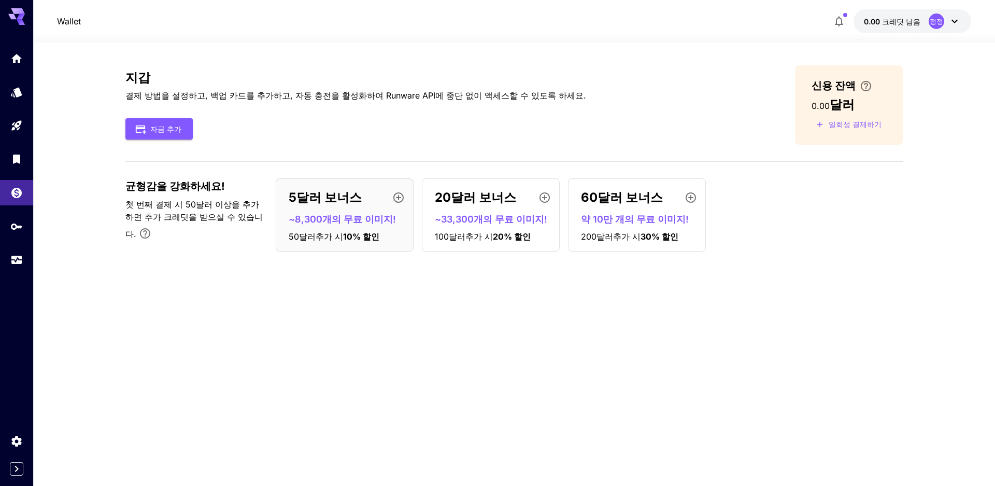
click at [351, 218] on font "~8,300개의 무료 이미지!" at bounding box center [342, 219] width 107 height 11
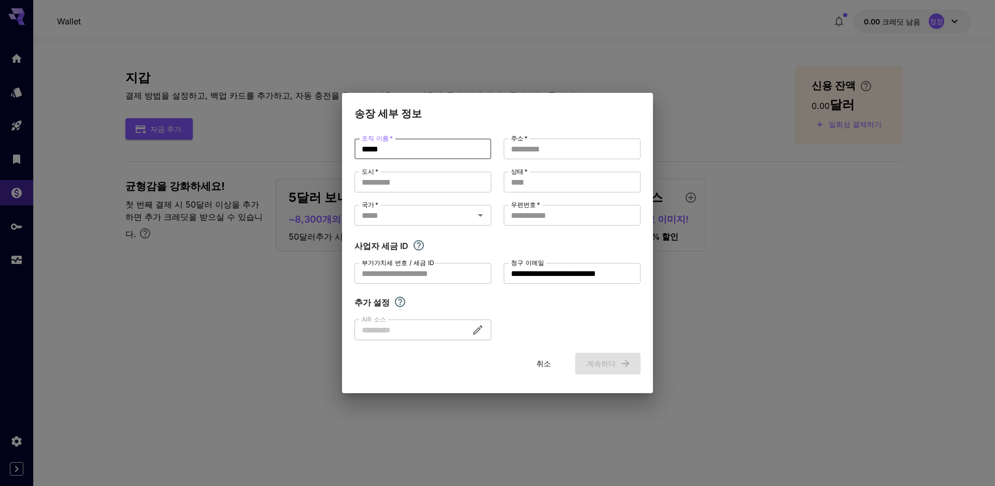
click at [445, 145] on input "*****" at bounding box center [422, 148] width 137 height 21
click at [566, 159] on input "주소   *" at bounding box center [572, 148] width 137 height 21
click at [401, 264] on font "부가가치세 번호 / 세금 ID" at bounding box center [398, 263] width 73 height 8
click at [401, 264] on input "부가가치세 번호 / 세금 ID" at bounding box center [422, 273] width 137 height 21
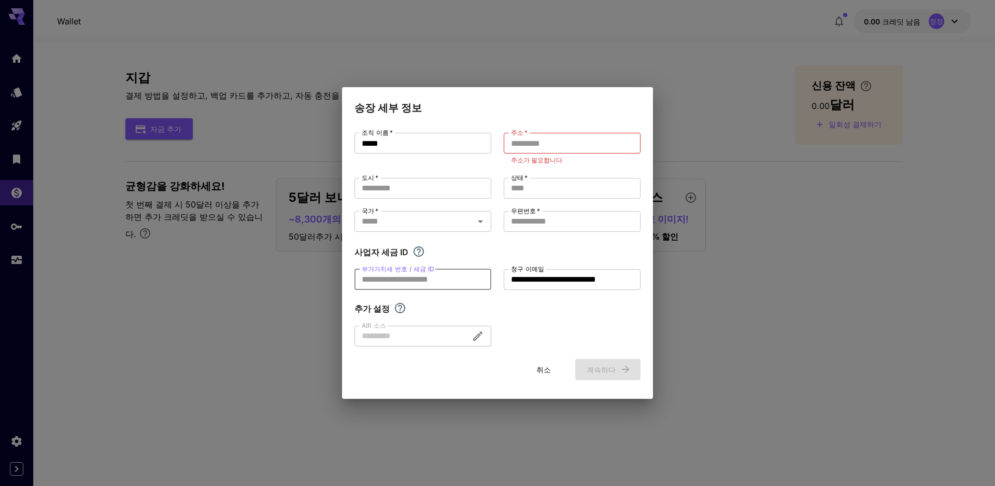
click at [412, 276] on input "부가가치세 번호 / 세금 ID" at bounding box center [422, 279] width 137 height 21
click at [449, 344] on div at bounding box center [422, 335] width 137 height 21
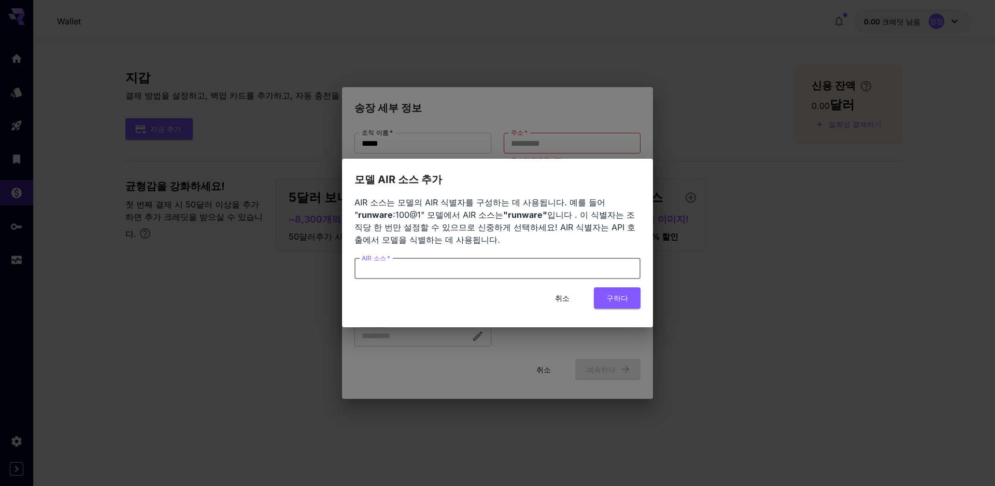
click at [427, 268] on input "AIR 소스   *" at bounding box center [497, 268] width 286 height 21
click at [421, 337] on div "모델 AIR 소스 추가 AIR 소스는 모델의 AIR 식별자를 구성하는 데 사용됩니다. 예를 들어 " runware :100@1" 모델에서 AI…" at bounding box center [497, 243] width 995 height 486
click at [543, 377] on div "모델 AIR 소스 추가 AIR 소스는 모델의 AIR 식별자를 구성하는 데 사용됩니다. 예를 들어 " runware :100@1" 모델에서 AI…" at bounding box center [497, 243] width 995 height 486
drag, startPoint x: 535, startPoint y: 363, endPoint x: 548, endPoint y: 313, distance: 52.0
click at [533, 361] on div "모델 AIR 소스 추가 AIR 소스는 모델의 AIR 식별자를 구성하는 데 사용됩니다. 예를 들어 " runware :100@1" 모델에서 AI…" at bounding box center [497, 243] width 995 height 486
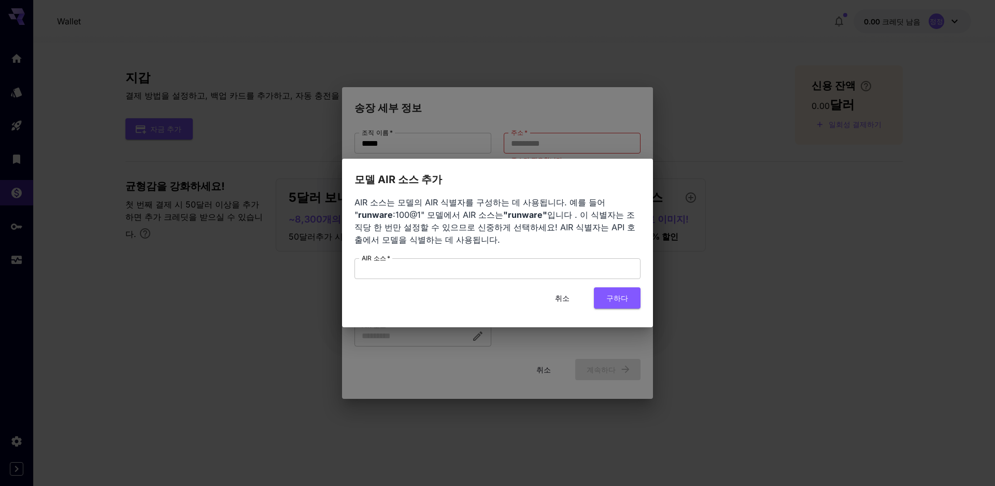
click at [558, 297] on font "취소" at bounding box center [562, 297] width 15 height 9
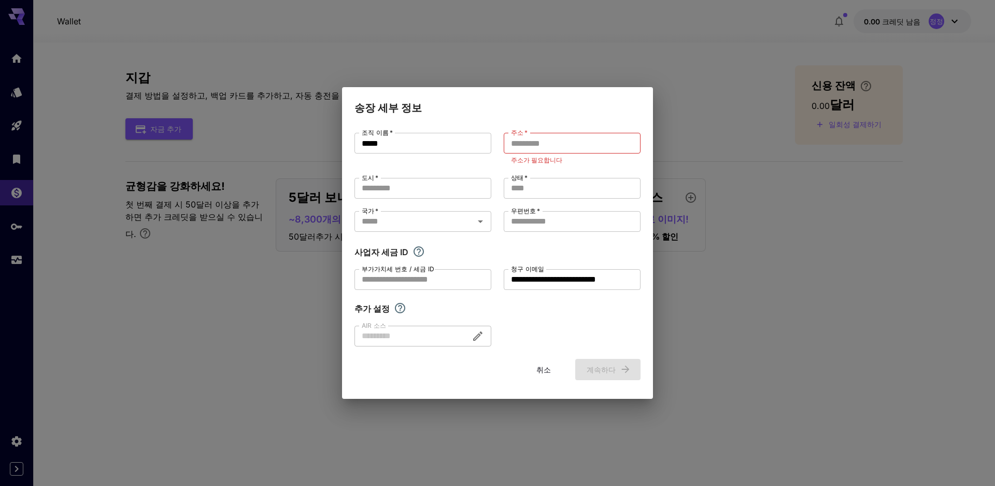
click at [548, 364] on font "취소" at bounding box center [543, 369] width 15 height 13
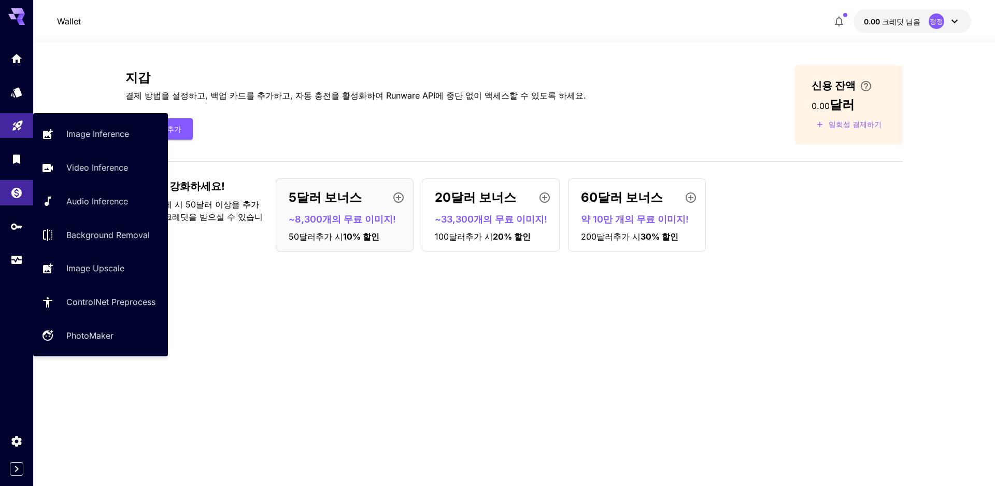
click at [17, 134] on link at bounding box center [16, 125] width 33 height 25
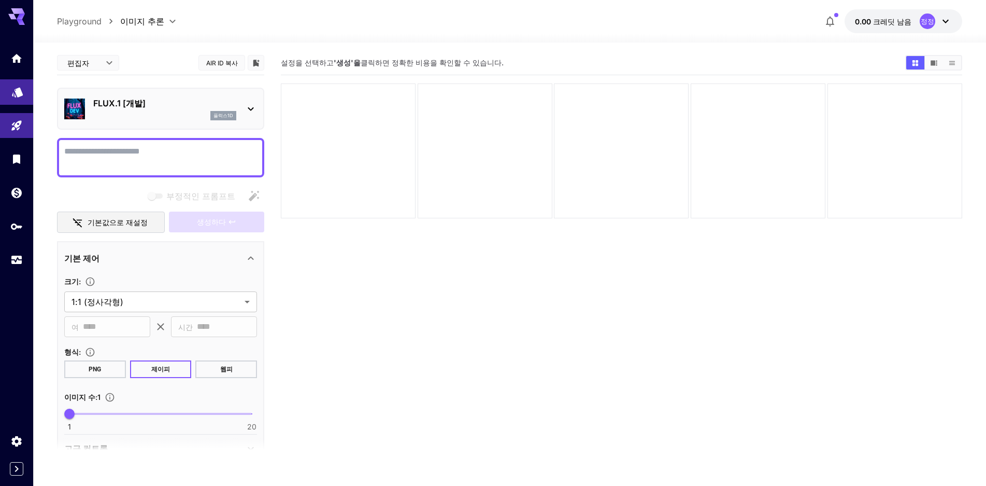
click at [11, 93] on icon "모델" at bounding box center [17, 89] width 12 height 12
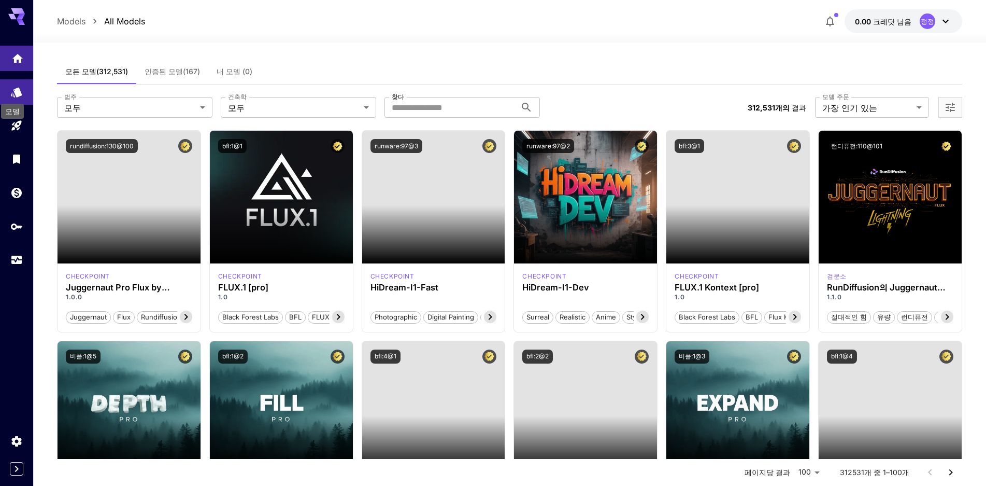
click at [19, 60] on icon "집" at bounding box center [17, 58] width 12 height 12
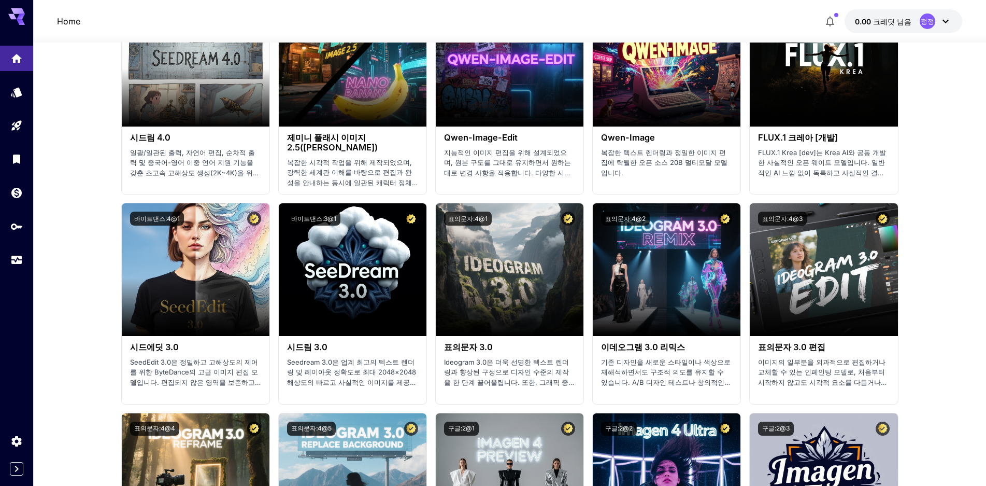
scroll to position [1555, 0]
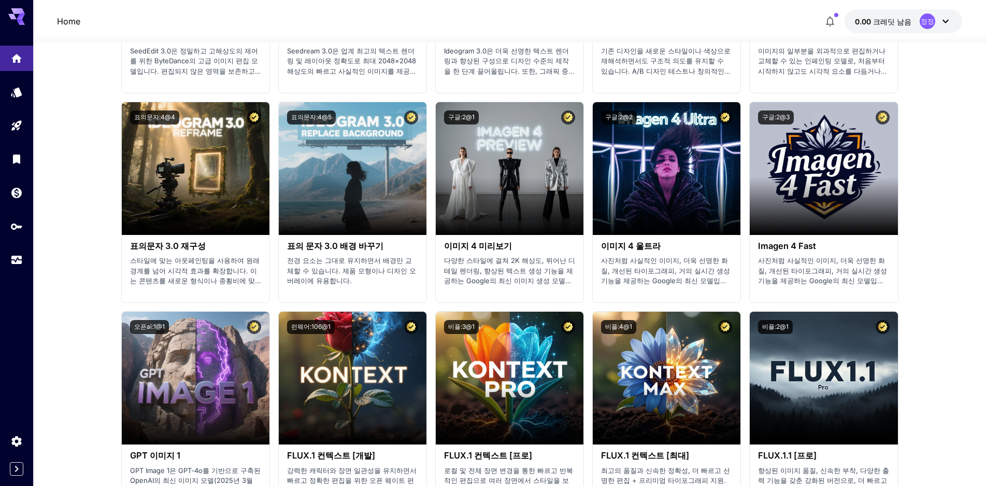
click at [13, 461] on div at bounding box center [16, 451] width 33 height 47
click at [16, 467] on icon "사이드바 접기" at bounding box center [16, 468] width 12 height 12
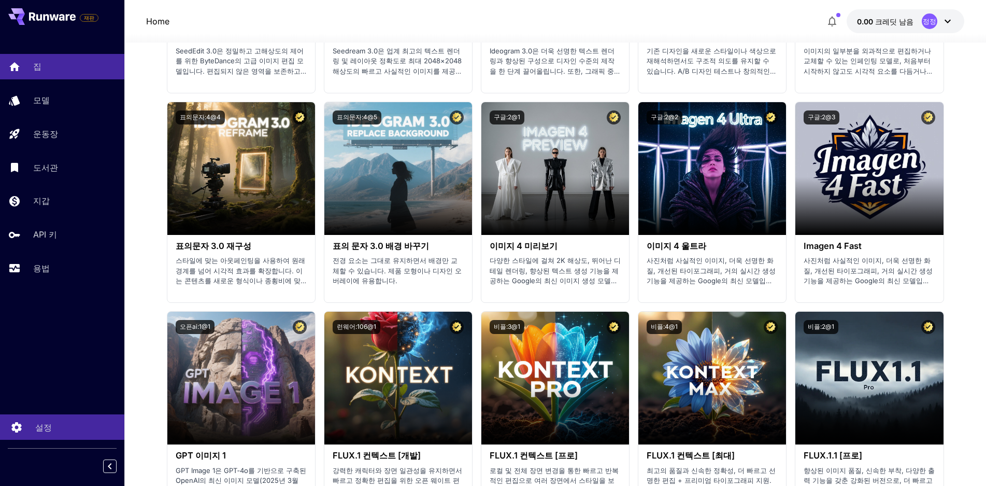
click at [38, 429] on font "설정" at bounding box center [43, 427] width 17 height 10
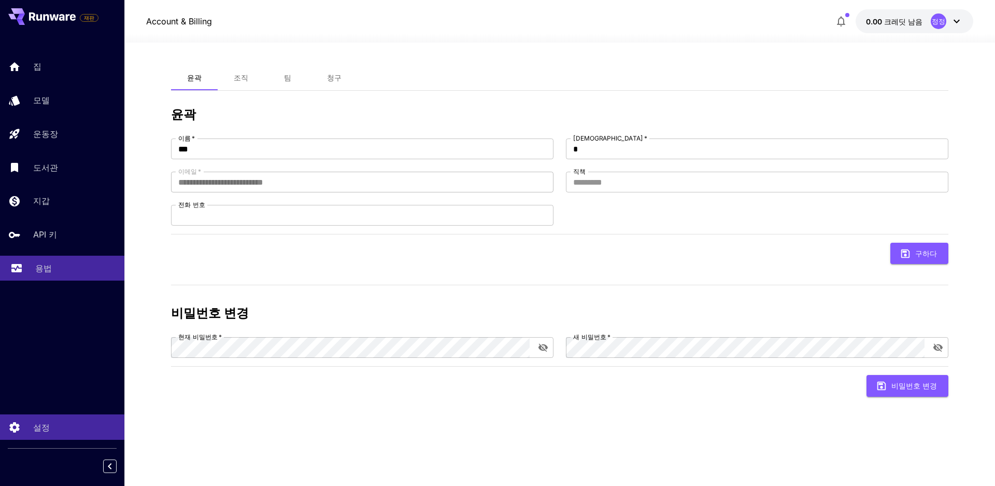
click at [33, 267] on link "용법" at bounding box center [62, 268] width 124 height 25
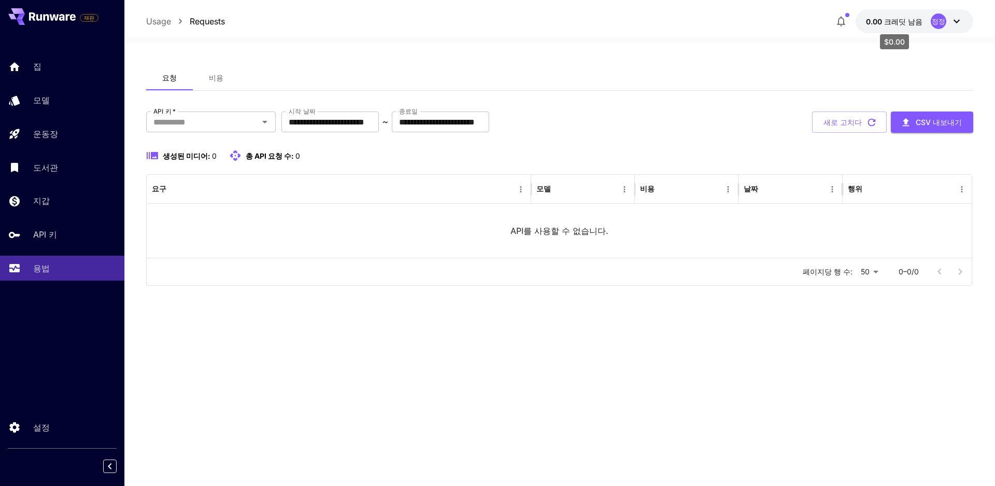
click at [892, 26] on p "0.00 크레딧 남음" at bounding box center [894, 21] width 56 height 11
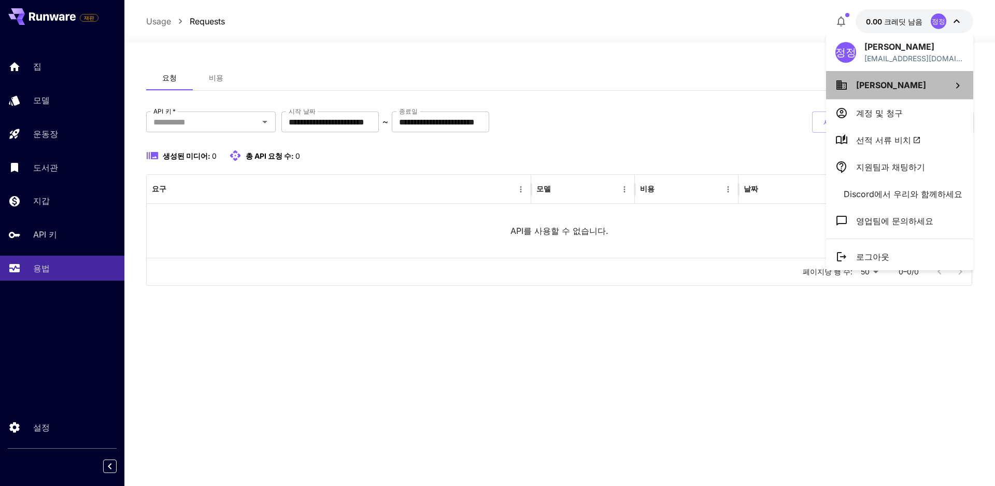
click at [938, 77] on li "[PERSON_NAME]" at bounding box center [899, 85] width 147 height 28
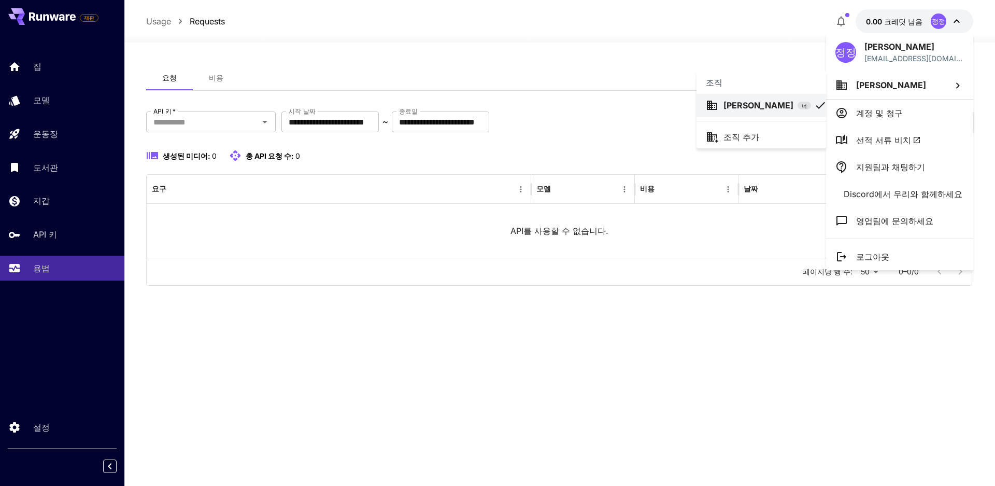
click at [930, 114] on div at bounding box center [497, 243] width 995 height 486
click at [903, 109] on li "계정 및 청구" at bounding box center [899, 113] width 147 height 27
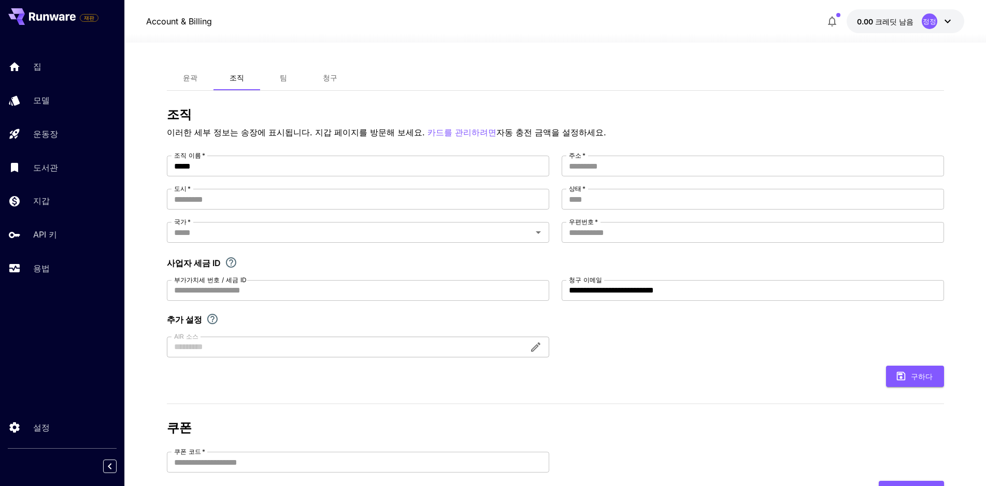
click at [533, 351] on div at bounding box center [358, 346] width 382 height 21
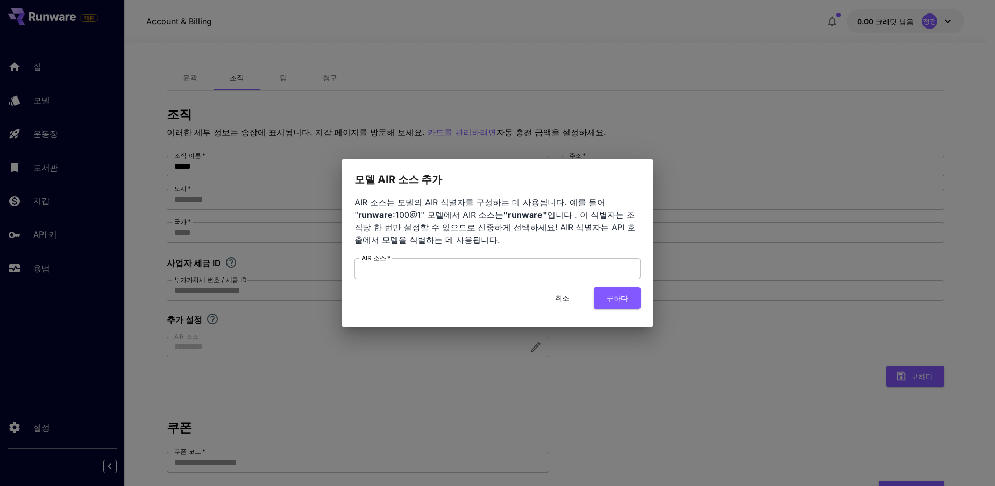
click at [506, 280] on form "AIR 소스   * AIR 소스   * 취소 구하다" at bounding box center [497, 283] width 286 height 50
click at [506, 273] on input "AIR 소스   *" at bounding box center [497, 268] width 286 height 21
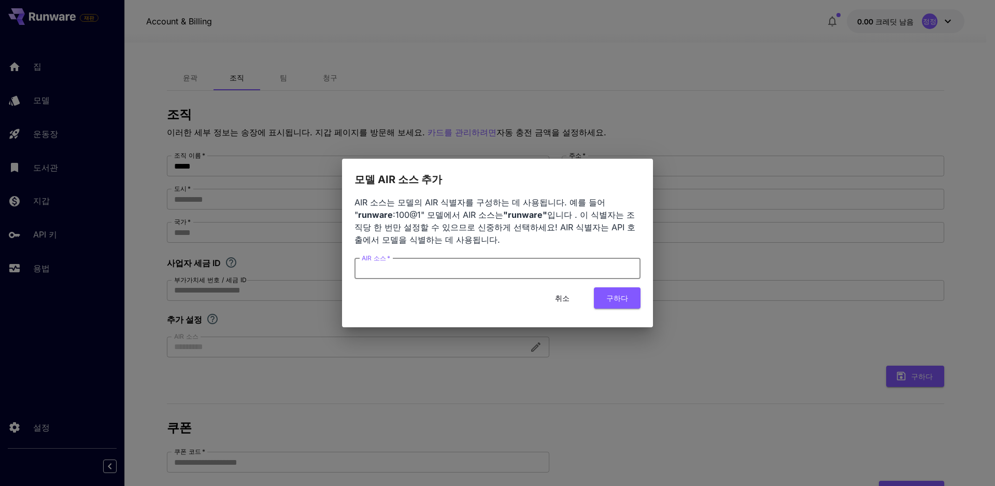
click at [508, 273] on input "AIR 소스   *" at bounding box center [497, 268] width 286 height 21
click at [509, 271] on input "AIR 소스   *" at bounding box center [497, 268] width 286 height 21
click at [641, 412] on div "모델 AIR 소스 추가 AIR 소스는 모델의 AIR 식별자를 구성하는 데 사용됩니다. 예를 들어 " runware :100@1" 모델에서 AI…" at bounding box center [497, 243] width 995 height 486
click at [601, 371] on div "모델 AIR 소스 추가 AIR 소스는 모델의 AIR 식별자를 구성하는 데 사용됩니다. 예를 들어 " runware :100@1" 모델에서 AI…" at bounding box center [497, 243] width 995 height 486
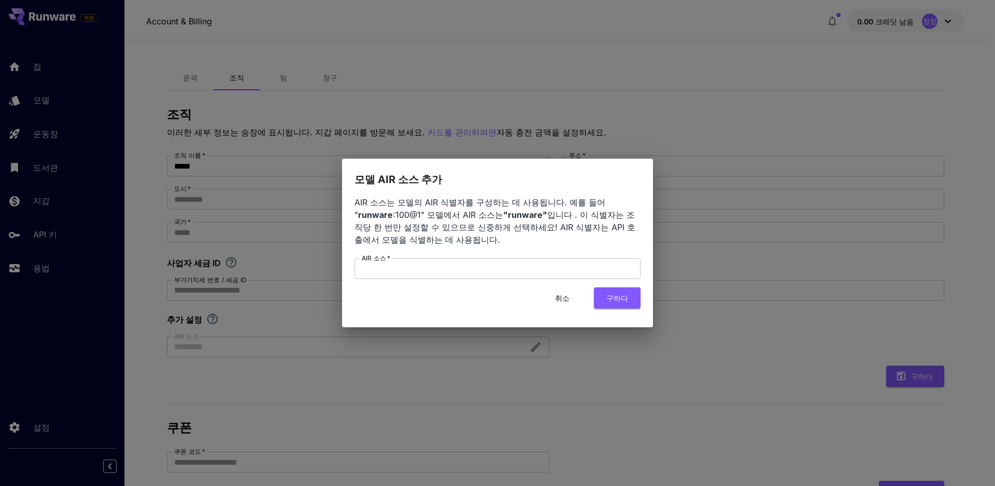
click at [578, 299] on button "취소" at bounding box center [562, 297] width 47 height 21
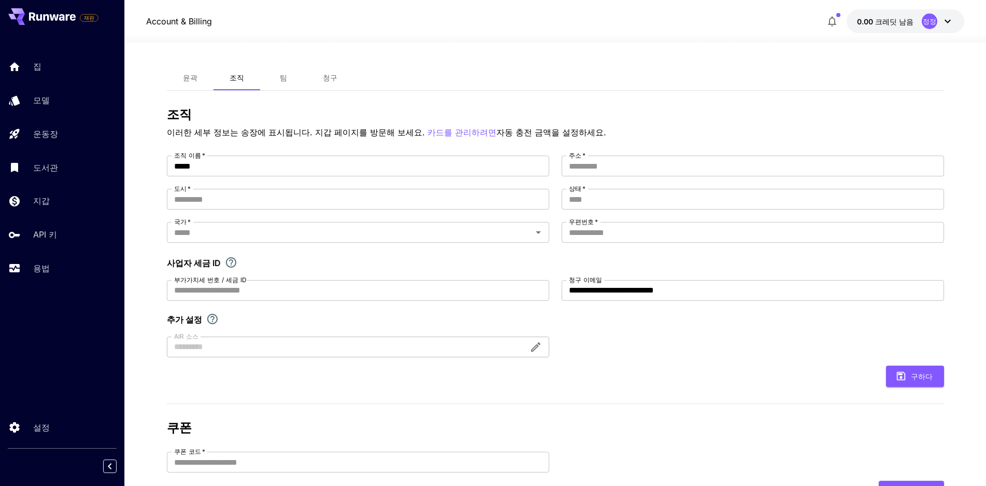
scroll to position [148, 0]
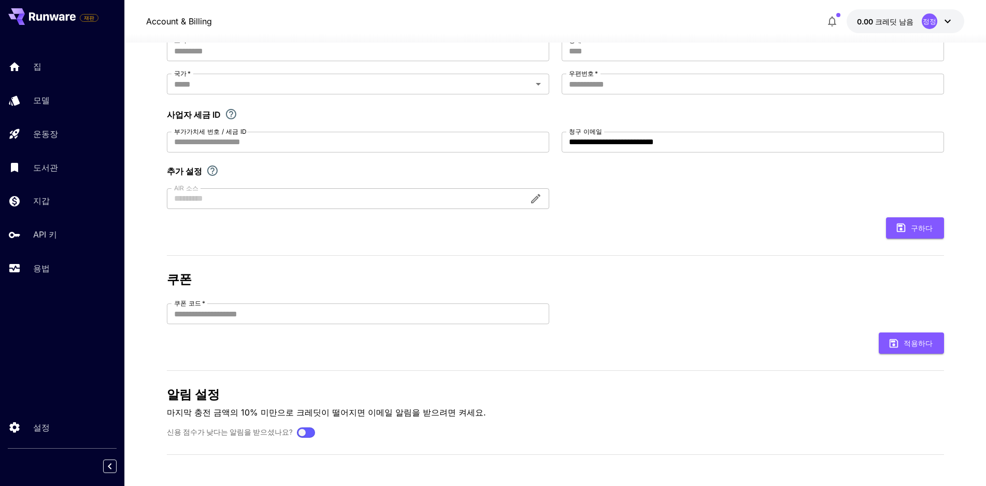
click at [302, 433] on div at bounding box center [306, 432] width 15 height 7
click at [314, 436] on label at bounding box center [306, 432] width 18 height 10
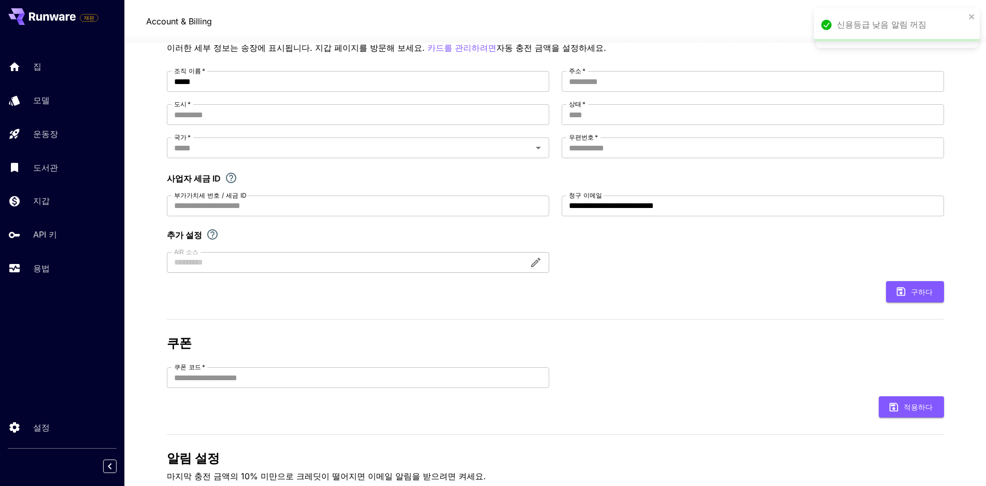
scroll to position [0, 0]
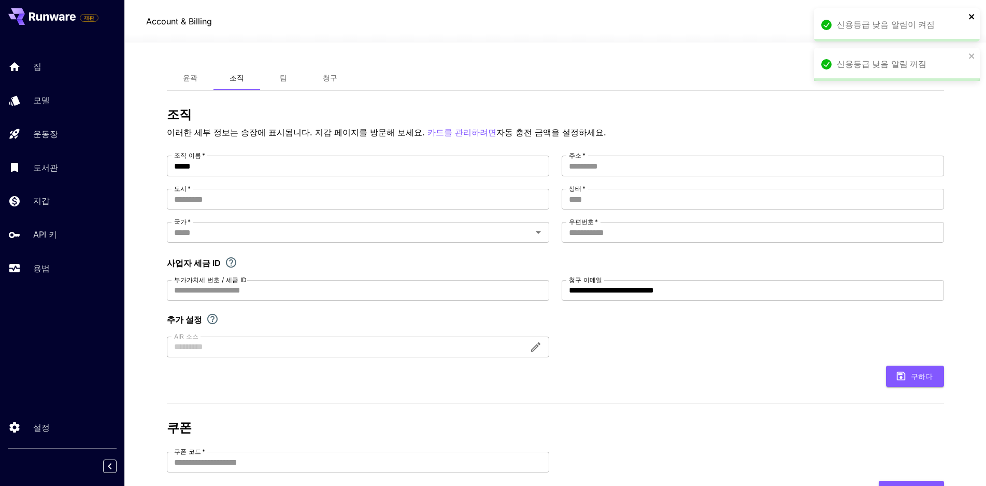
click at [969, 17] on icon "닫다" at bounding box center [972, 16] width 7 height 8
click at [975, 59] on icon "닫다" at bounding box center [972, 56] width 7 height 8
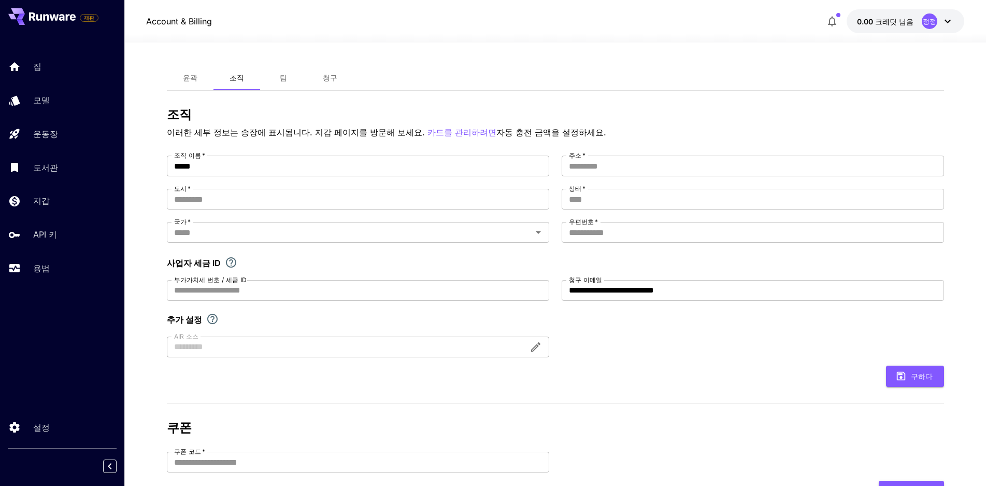
click at [946, 26] on icon at bounding box center [948, 21] width 12 height 12
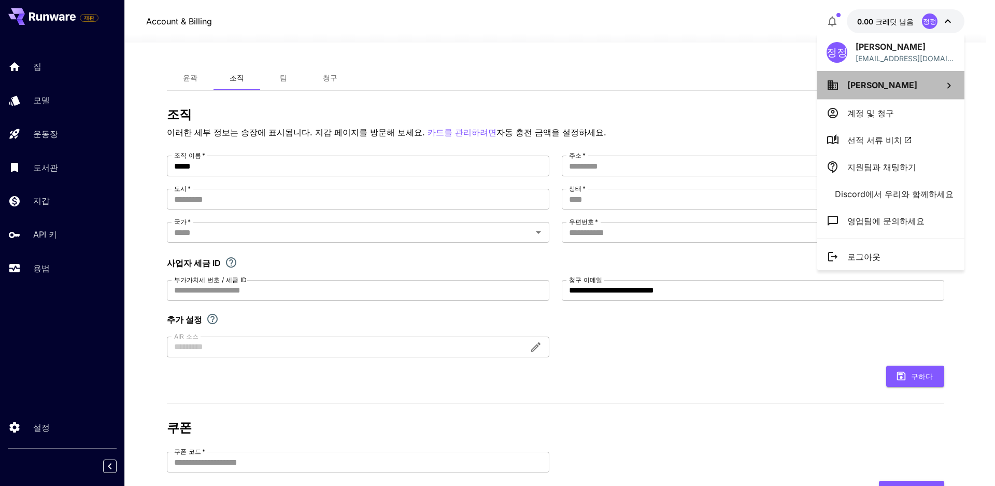
click at [949, 82] on icon at bounding box center [949, 85] width 12 height 12
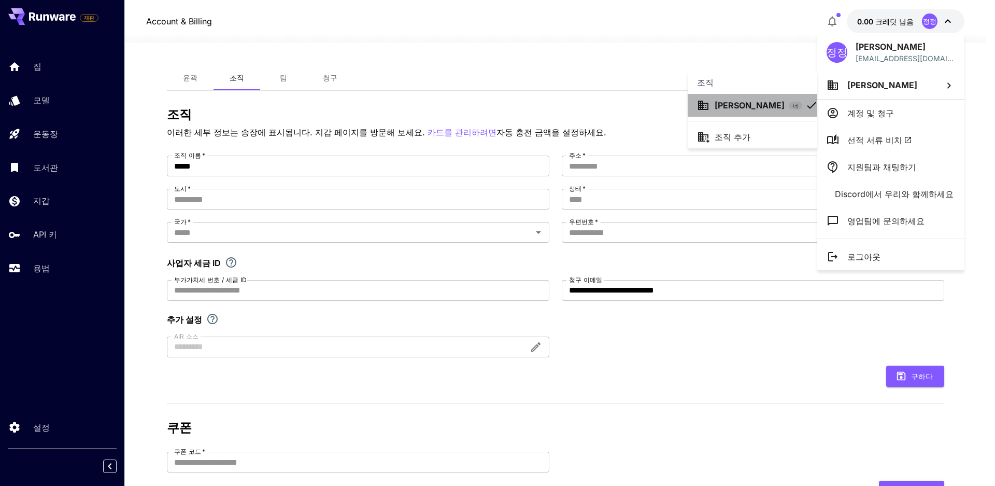
click at [760, 110] on div "[PERSON_NAME] 정 너" at bounding box center [759, 105] width 88 height 12
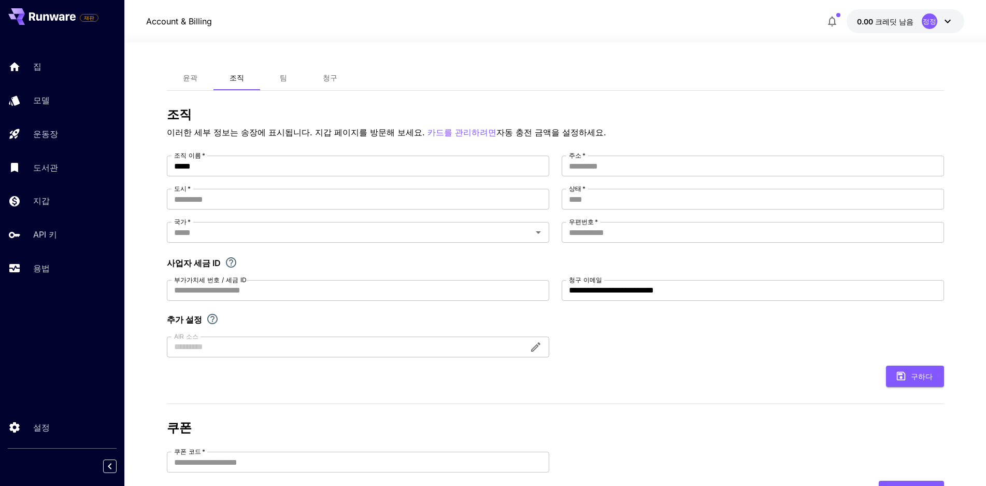
click at [894, 28] on button "0.00 크레딧 남음 정정" at bounding box center [906, 21] width 118 height 24
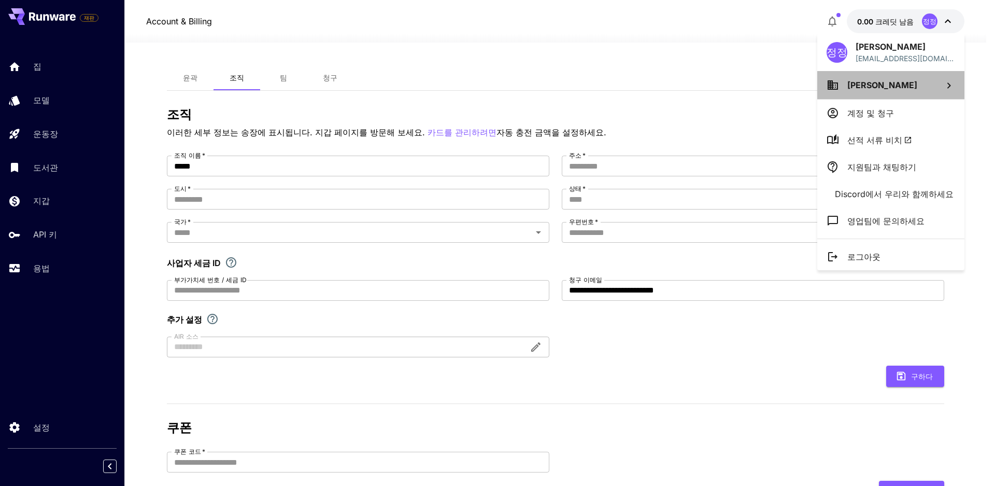
click at [909, 86] on li "[PERSON_NAME]" at bounding box center [890, 85] width 147 height 28
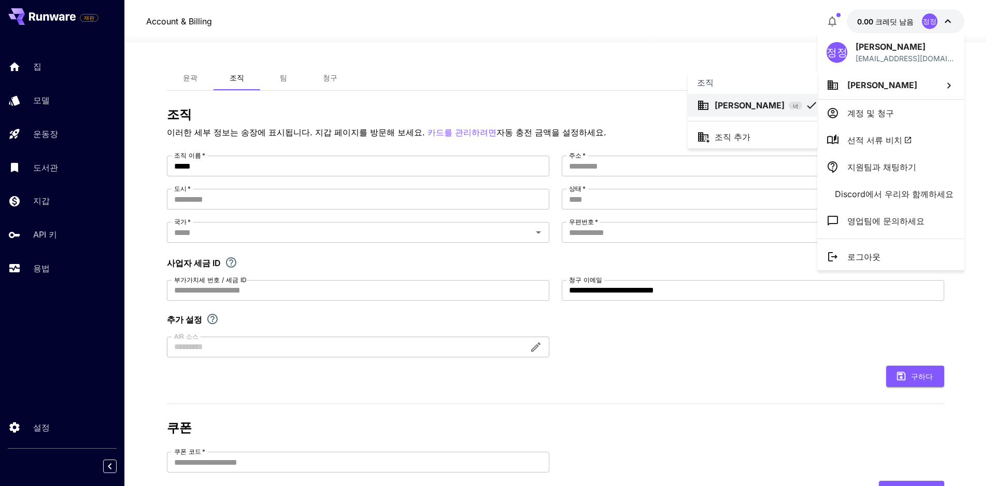
click at [902, 105] on div at bounding box center [497, 243] width 995 height 486
click at [893, 116] on font "계정 및 청구" at bounding box center [870, 113] width 47 height 10
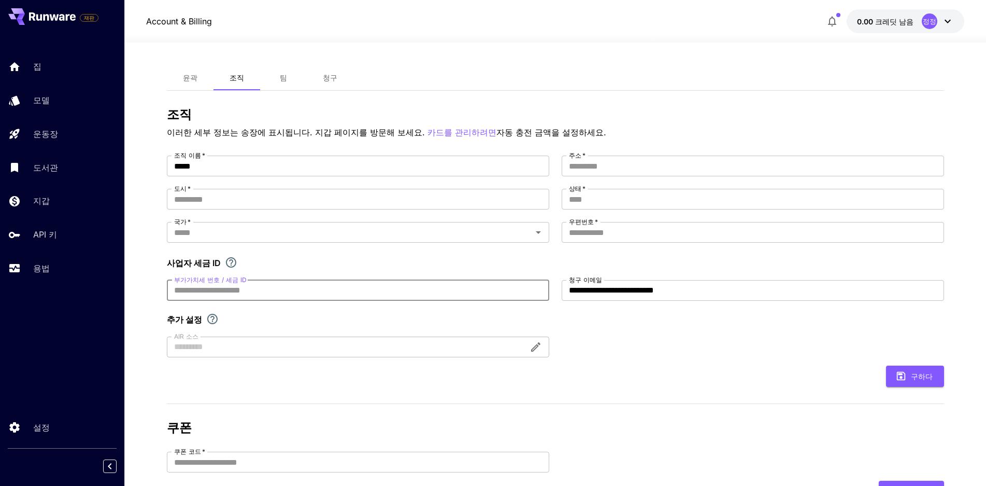
click at [490, 282] on input "부가가치세 번호 / 세금 ID" at bounding box center [358, 290] width 382 height 21
click at [486, 244] on div "**********" at bounding box center [555, 256] width 777 height 202
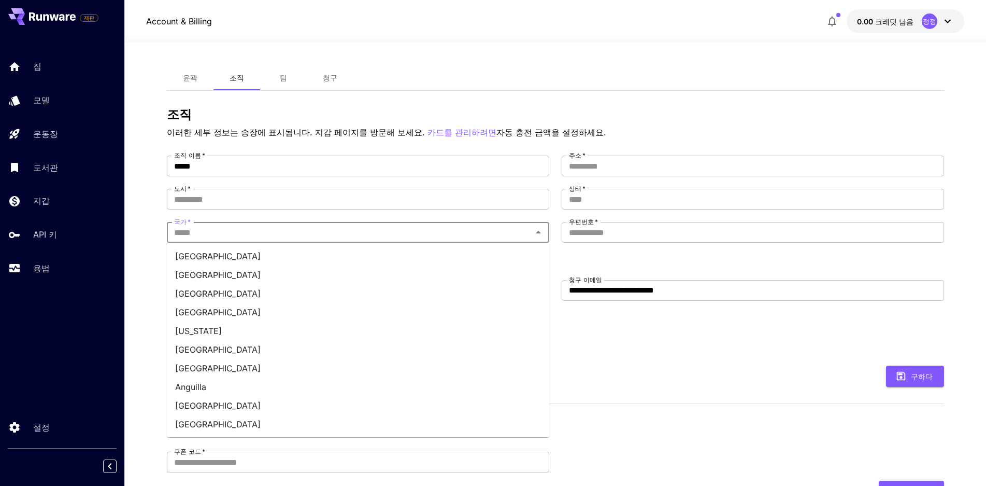
click at [485, 237] on input "국가   *" at bounding box center [349, 232] width 359 height 15
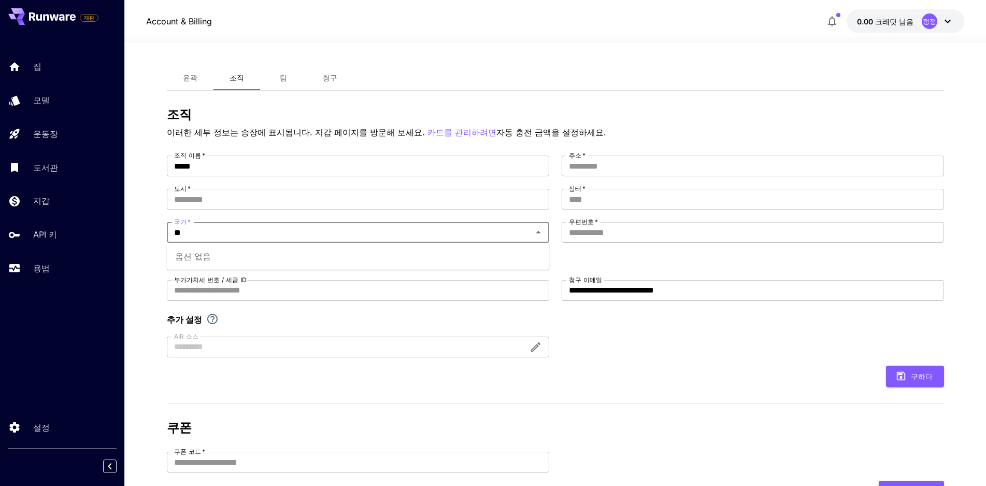
type input "*"
type input "***"
click at [305, 267] on li "대한민국" at bounding box center [358, 274] width 382 height 19
drag, startPoint x: 363, startPoint y: 190, endPoint x: 366, endPoint y: 205, distance: 14.8
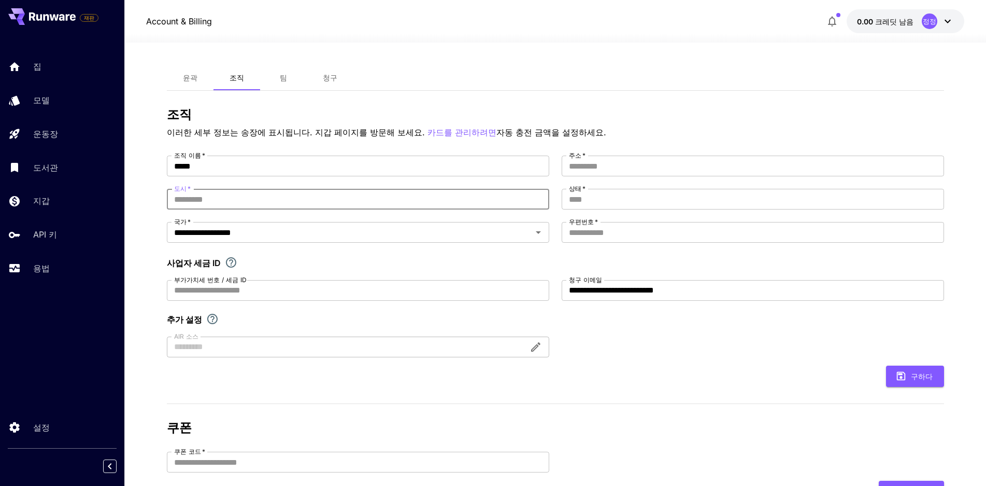
click at [363, 191] on input "도시   *" at bounding box center [358, 199] width 382 height 21
click at [367, 202] on input "도시   *" at bounding box center [358, 199] width 382 height 21
type input "*"
type input "**"
click at [627, 171] on input "주소   *" at bounding box center [753, 165] width 382 height 21
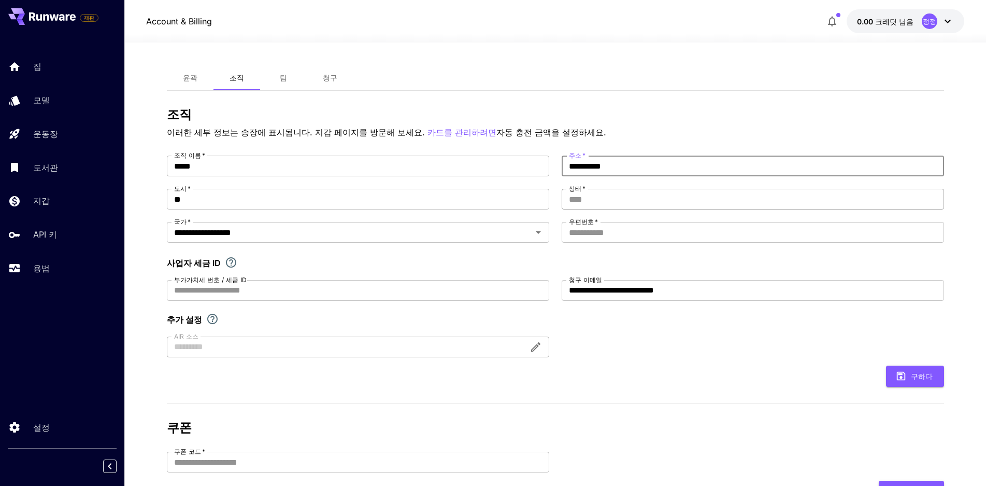
type input "**********"
click at [619, 198] on input "상태   *" at bounding box center [753, 199] width 382 height 21
type input "*"
type input "**"
click at [615, 226] on input "우편번호   *" at bounding box center [753, 232] width 382 height 21
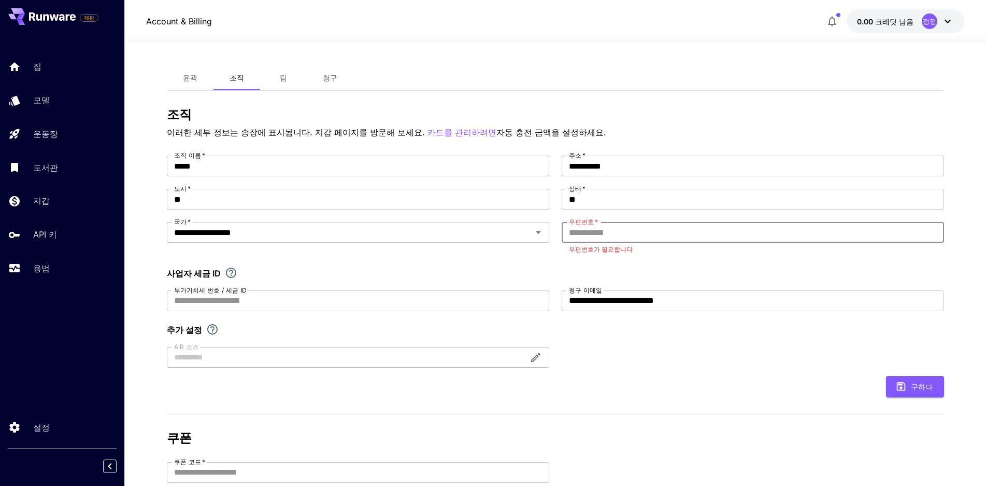
click at [689, 236] on input "우편번호   *" at bounding box center [753, 232] width 382 height 21
paste input "**********"
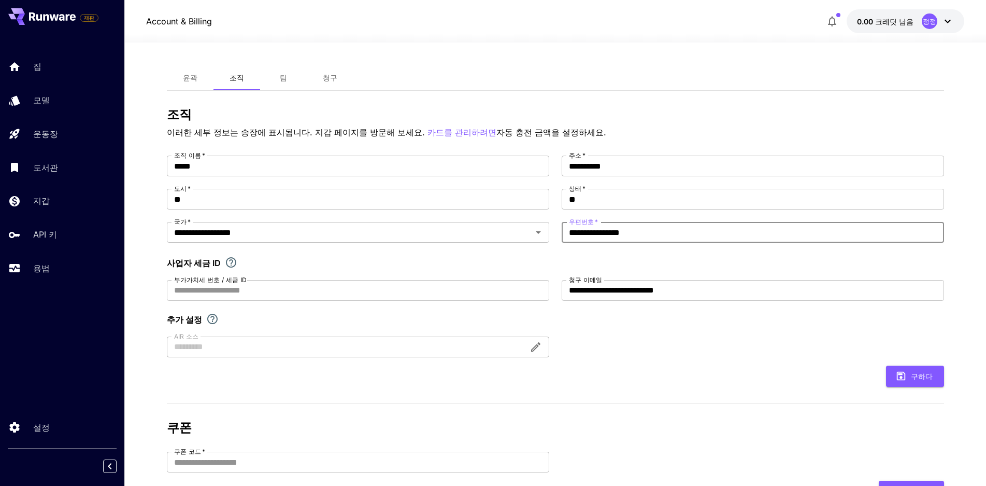
type input "**********"
click at [656, 359] on form "**********" at bounding box center [555, 270] width 777 height 231
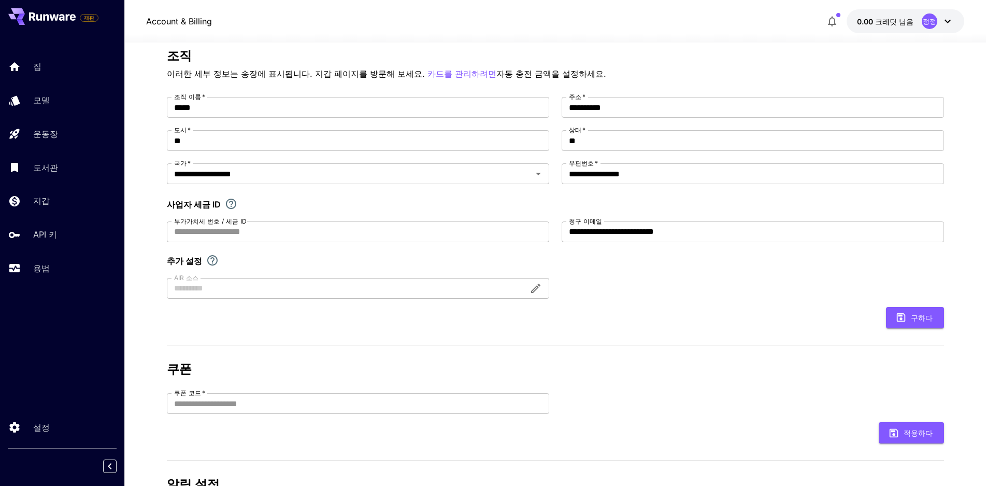
scroll to position [148, 0]
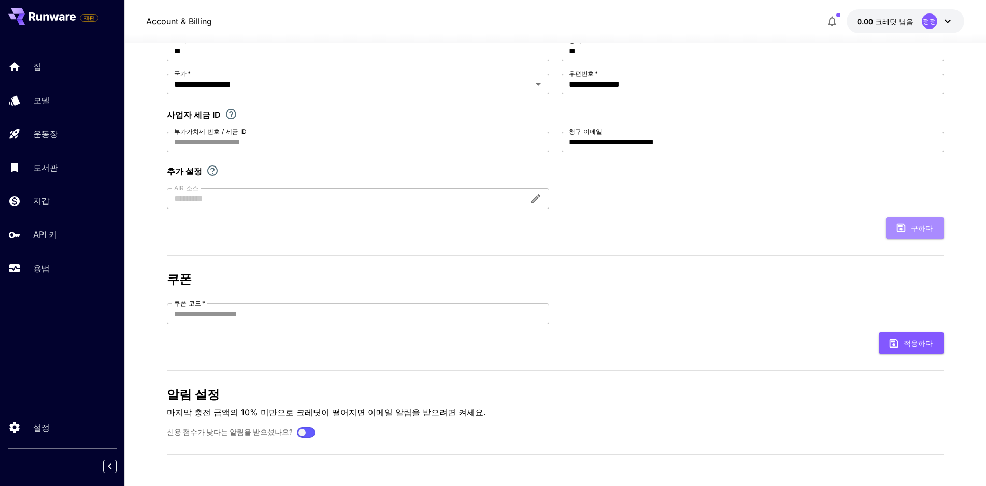
click at [930, 222] on font "구하다" at bounding box center [922, 227] width 22 height 13
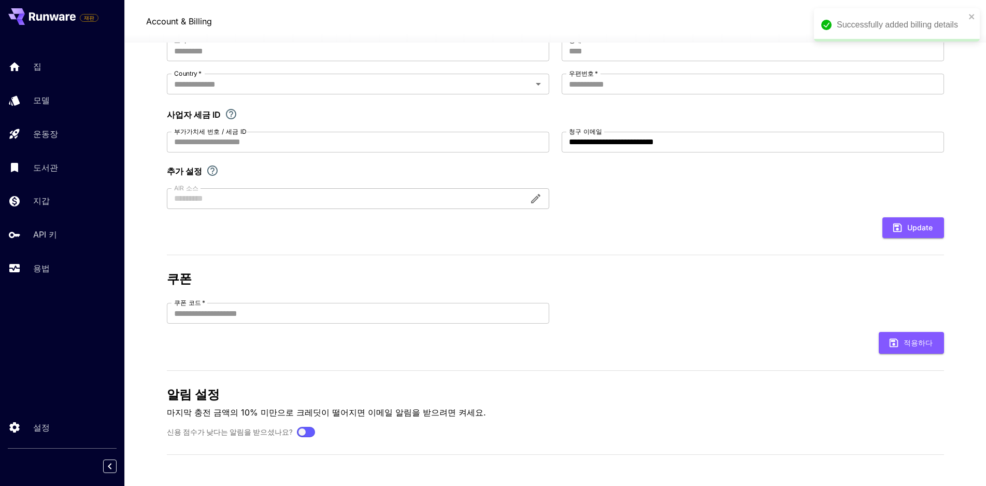
type input "**********"
type input "**"
type input "**********"
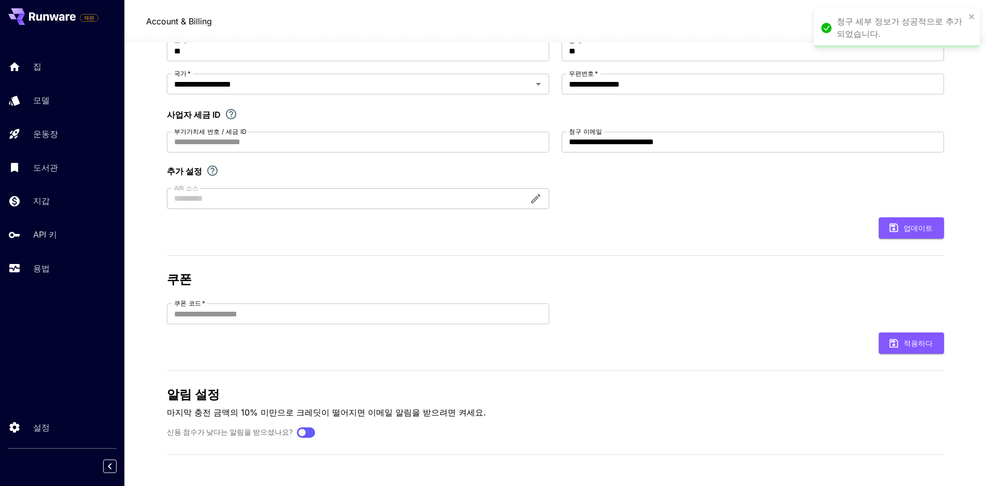
click at [229, 120] on icon "귀하가 사업자 세무 등록자이신 경우, 여기에 사업자 세무 ID를 입력하세요." at bounding box center [231, 114] width 12 height 12
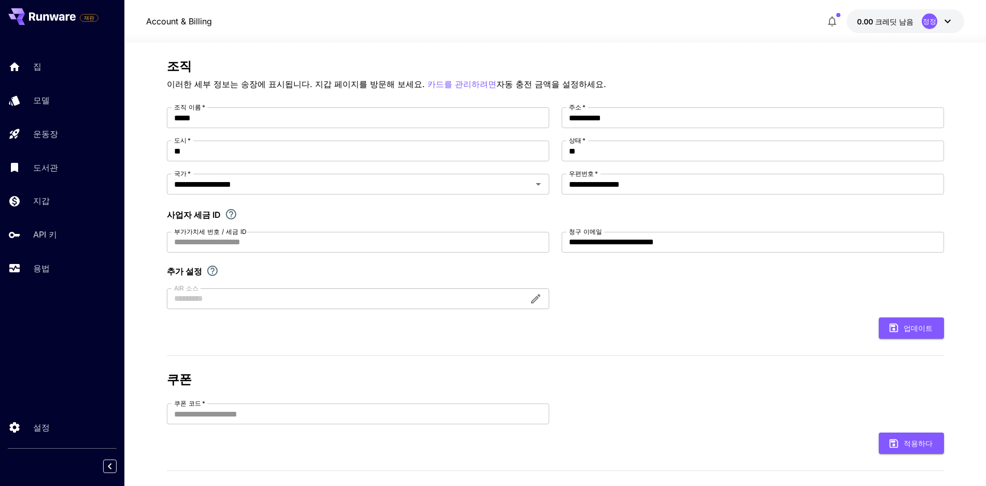
scroll to position [45, 0]
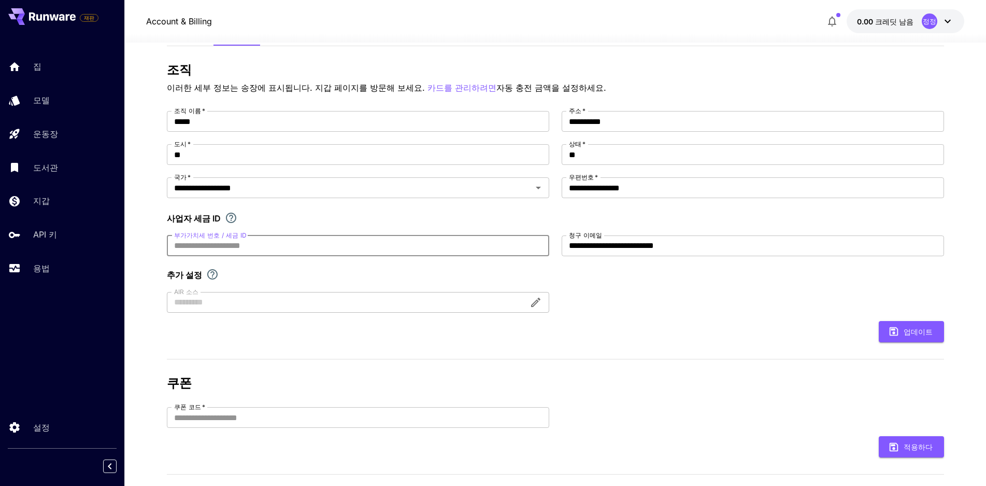
click at [328, 240] on input "부가가치세 번호 / 세금 ID" at bounding box center [358, 245] width 382 height 21
type input "**********"
click at [780, 360] on div "**********" at bounding box center [555, 315] width 777 height 504
drag, startPoint x: 901, startPoint y: 337, endPoint x: 840, endPoint y: 351, distance: 62.7
click at [901, 337] on button "업데이트" at bounding box center [911, 331] width 65 height 21
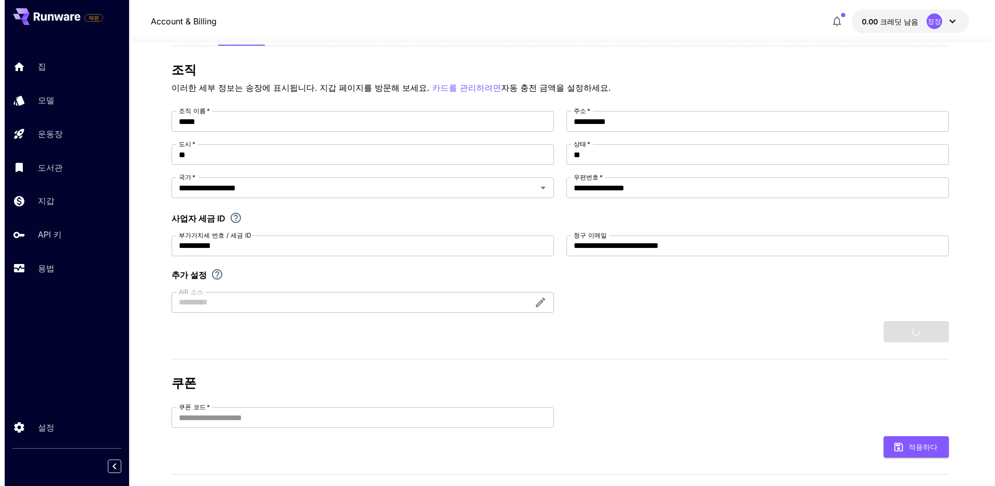
scroll to position [148, 0]
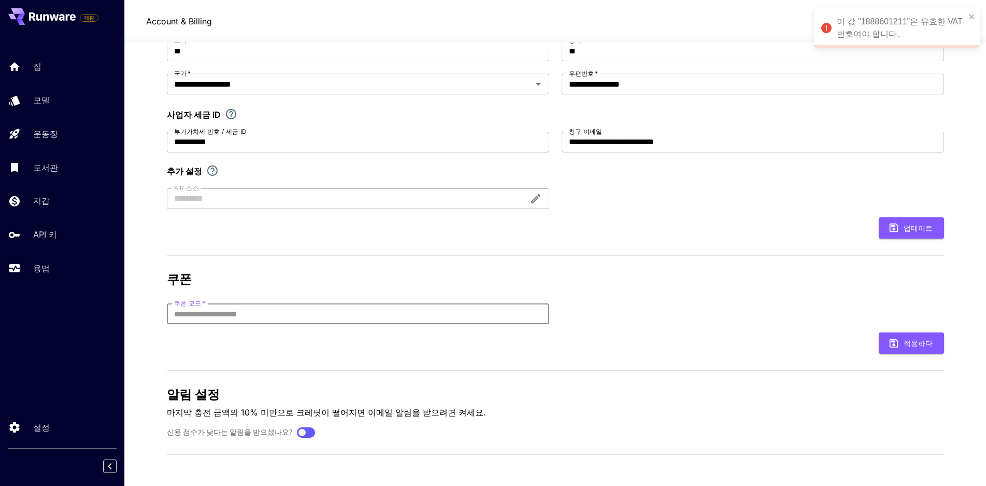
click at [478, 322] on input "쿠폰 코드   *" at bounding box center [358, 313] width 382 height 21
click at [478, 318] on input "쿠폰 코드   *" at bounding box center [358, 313] width 382 height 21
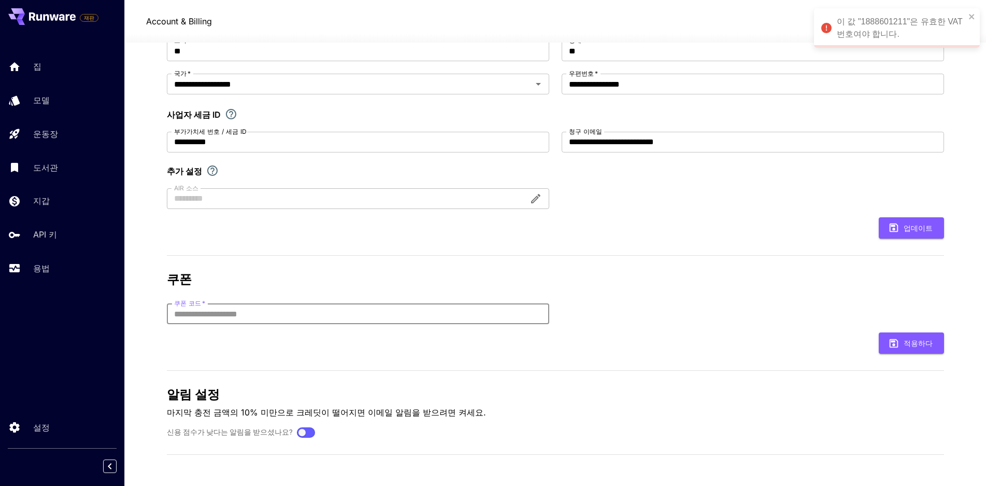
click at [478, 318] on input "쿠폰 코드   *" at bounding box center [358, 313] width 382 height 21
drag, startPoint x: 347, startPoint y: 135, endPoint x: 0, endPoint y: 119, distance: 347.6
click at [12, 130] on div "**********" at bounding box center [493, 169] width 986 height 634
drag, startPoint x: 633, startPoint y: 315, endPoint x: 640, endPoint y: 322, distance: 9.5
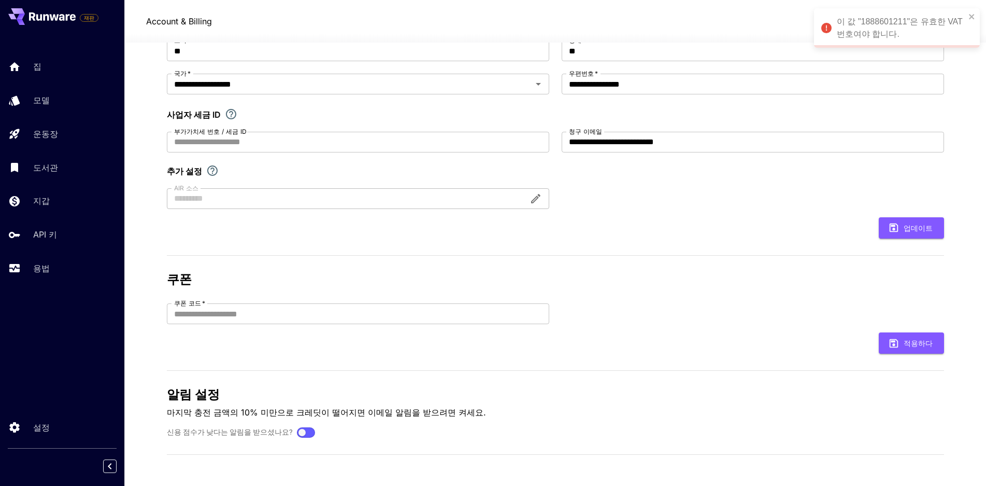
click at [632, 315] on div "쿠폰 코드   * 쿠폰 코드   *" at bounding box center [555, 313] width 777 height 21
drag, startPoint x: 365, startPoint y: 319, endPoint x: 385, endPoint y: 314, distance: 20.5
click at [365, 319] on input "쿠폰 코드   *" at bounding box center [358, 313] width 382 height 21
click at [536, 195] on div at bounding box center [358, 198] width 382 height 21
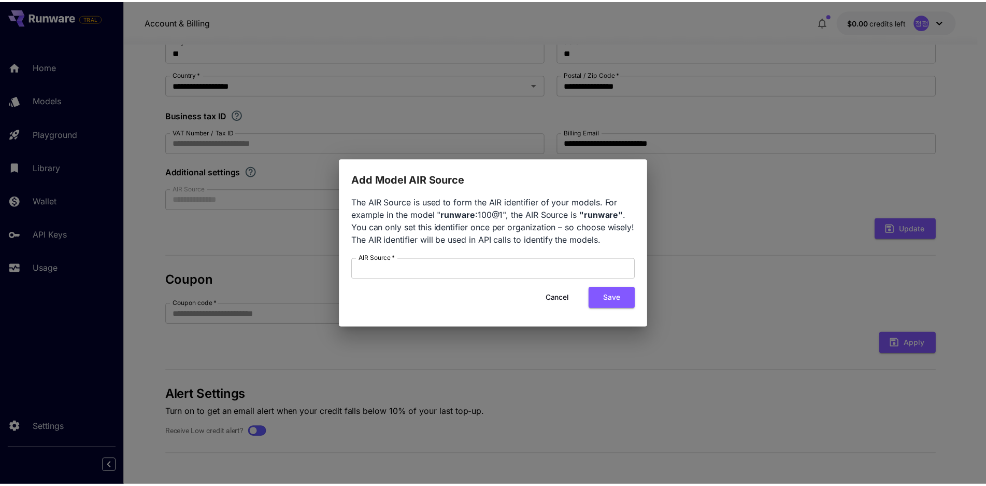
scroll to position [148, 0]
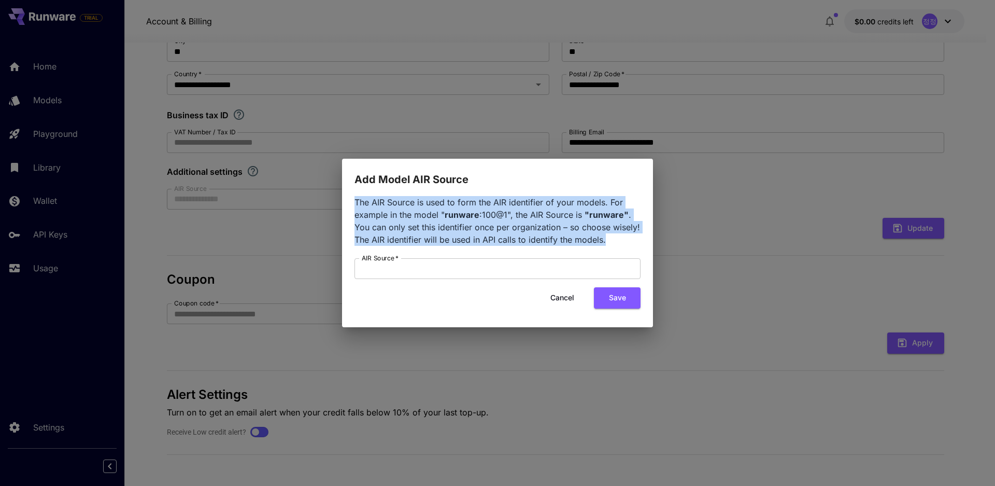
drag, startPoint x: 532, startPoint y: 225, endPoint x: 326, endPoint y: 198, distance: 207.4
click at [326, 198] on div "Add Model AIR Source The AIR Source is used to form the AIR identifier of your …" at bounding box center [497, 243] width 995 height 486
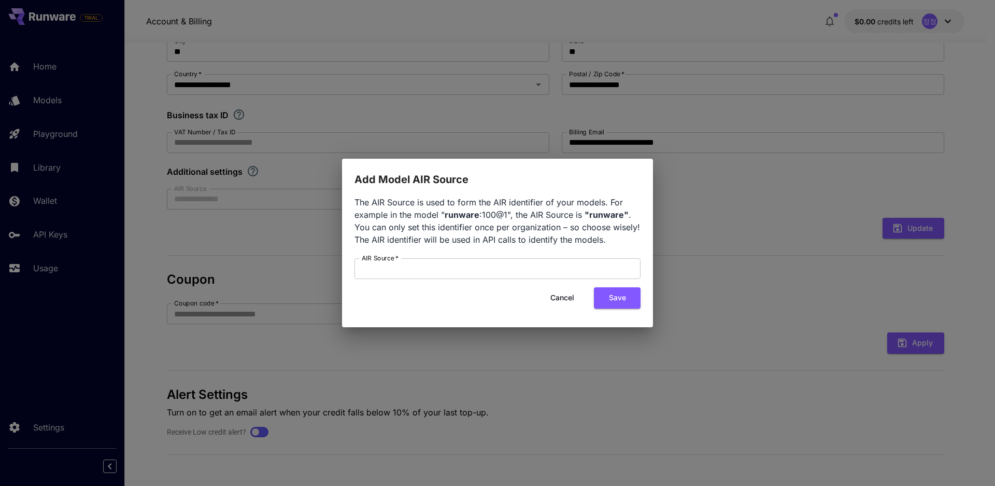
click at [804, 267] on div "Add Model AIR Source The AIR Source is used to form the AIR identifier of your …" at bounding box center [497, 243] width 995 height 486
click at [754, 267] on div "Add Model AIR Source The AIR Source is used to form the AIR identifier of your …" at bounding box center [497, 243] width 995 height 486
click at [569, 302] on button "Cancel" at bounding box center [562, 297] width 47 height 21
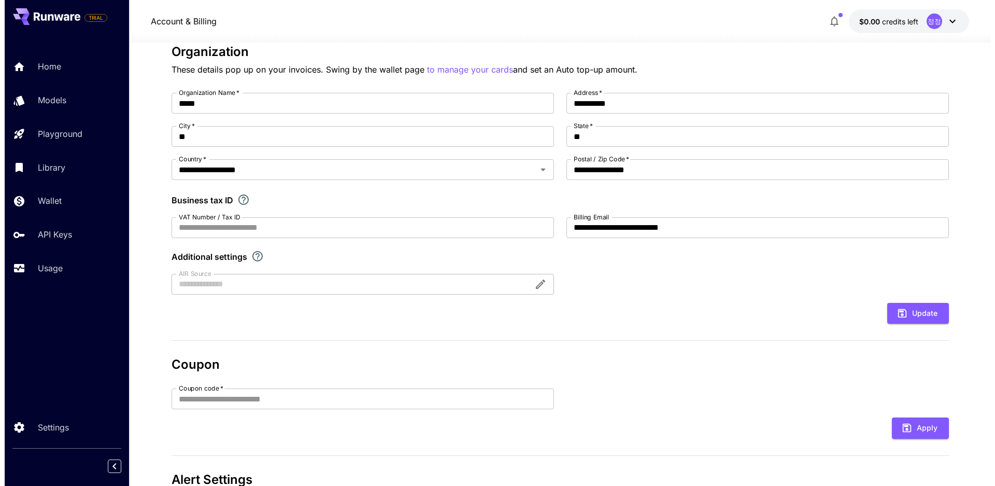
scroll to position [0, 0]
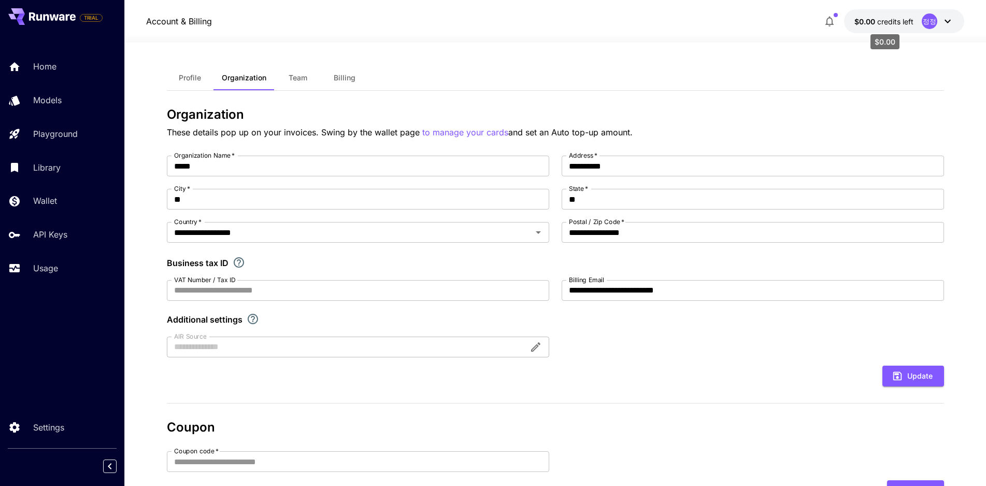
click at [890, 23] on span "credits left" at bounding box center [895, 21] width 36 height 9
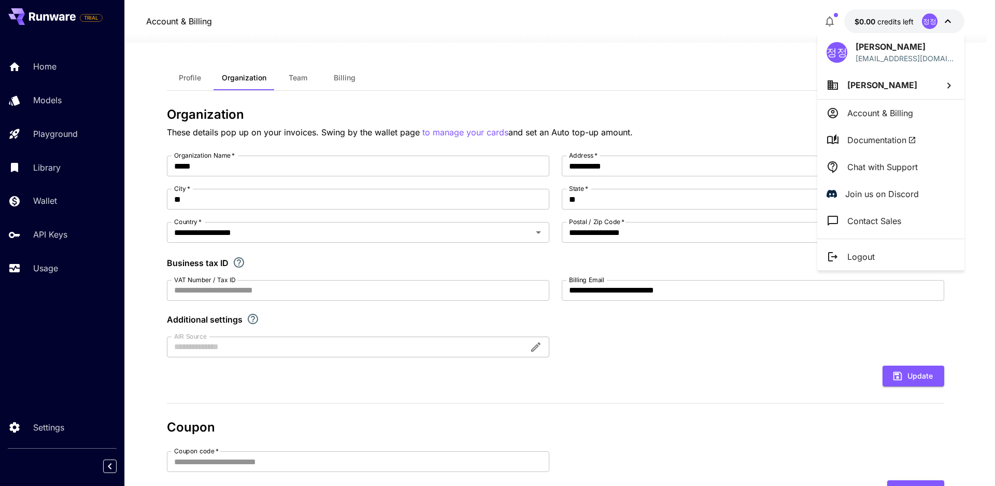
click at [895, 123] on li "Account & Billing" at bounding box center [890, 113] width 147 height 27
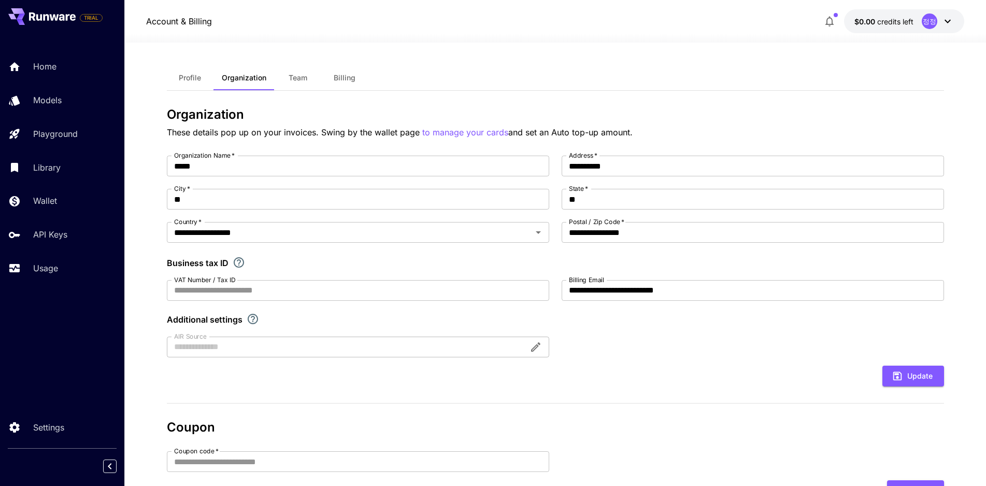
click at [884, 15] on button "$0.00 credits left 정정" at bounding box center [904, 21] width 120 height 24
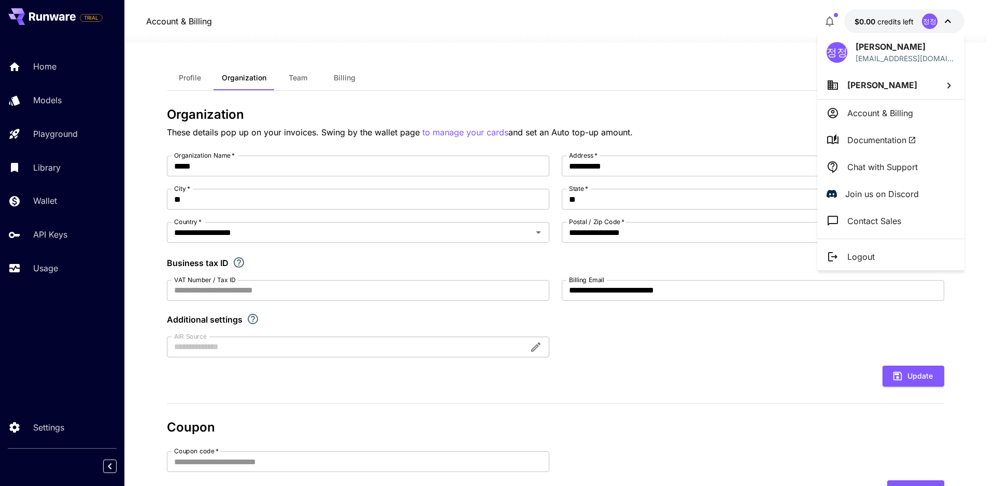
click at [886, 143] on span "Documentation" at bounding box center [881, 140] width 69 height 12
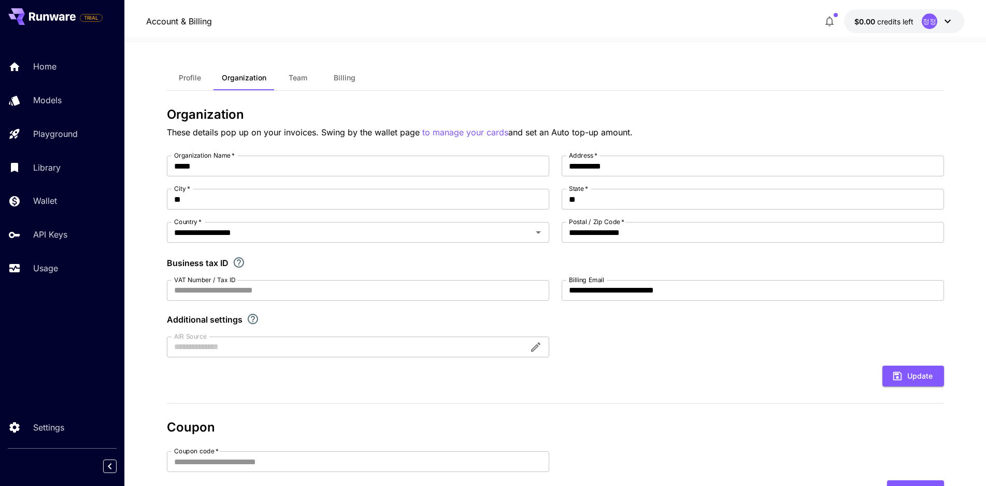
click at [946, 23] on icon at bounding box center [948, 21] width 12 height 12
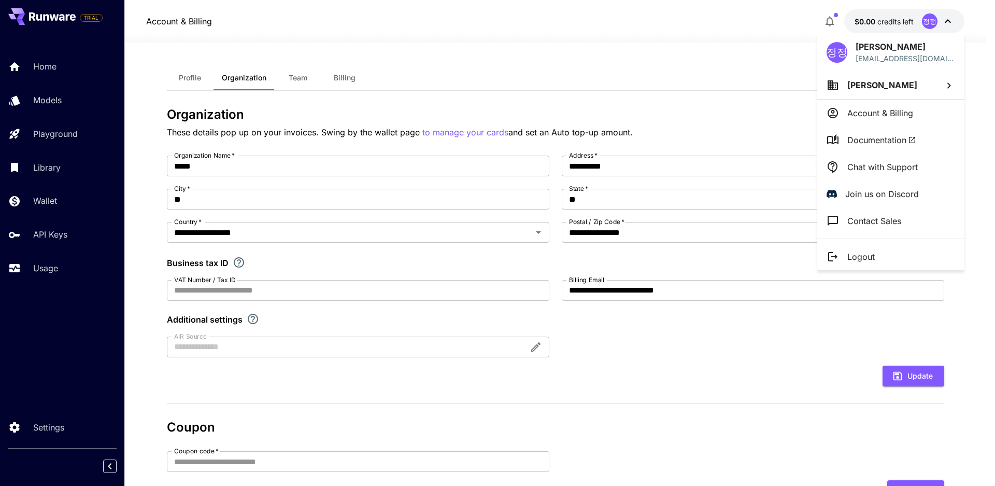
click at [872, 225] on p "Contact Sales" at bounding box center [874, 221] width 54 height 12
click at [53, 246] on div at bounding box center [497, 243] width 995 height 486
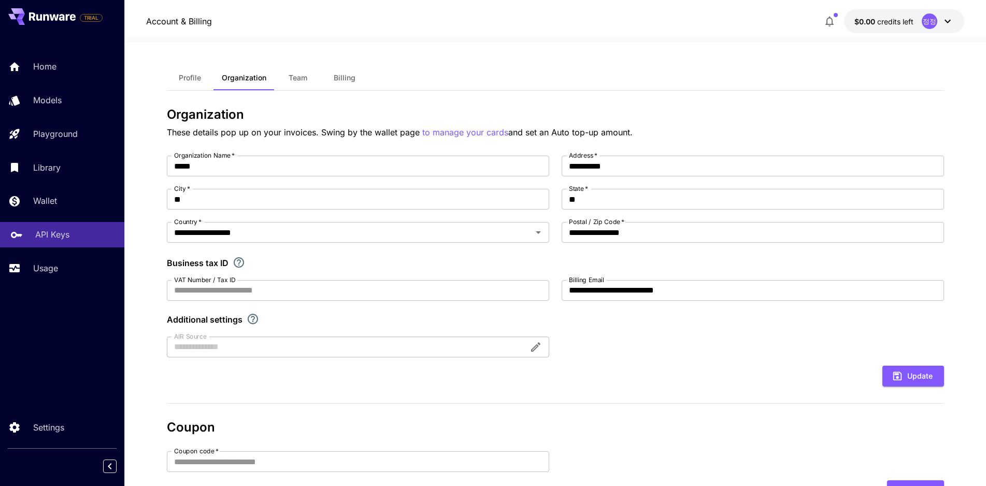
click at [53, 246] on link "API Keys" at bounding box center [62, 234] width 124 height 25
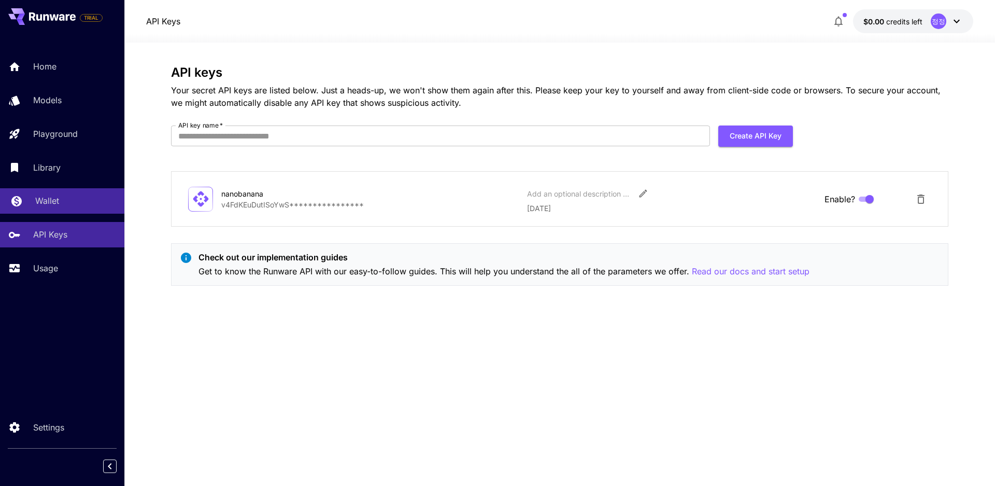
click at [56, 202] on p "Wallet" at bounding box center [47, 200] width 24 height 12
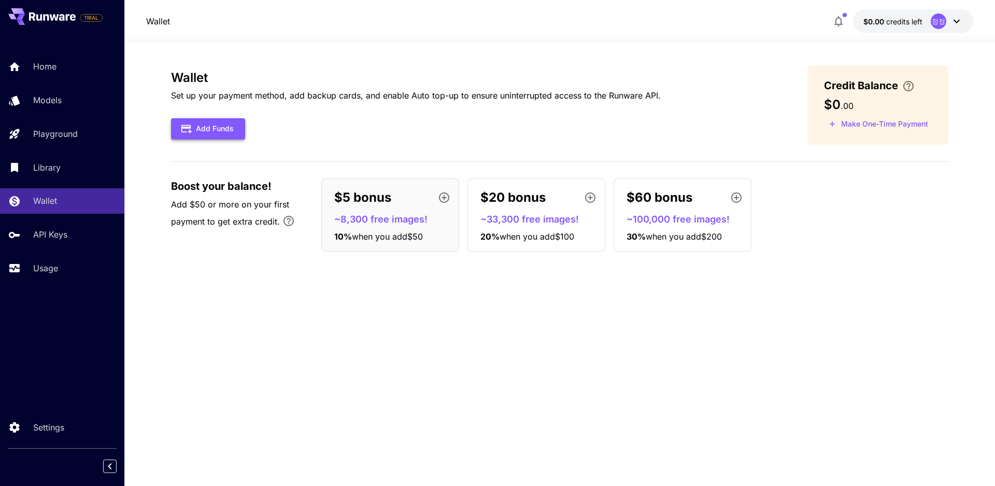
click at [203, 124] on div "Image Inference Video Inference Audio Inference Background Removal Image Upscal…" at bounding box center [174, 189] width 101 height 137
click at [217, 131] on button "Add Funds" at bounding box center [208, 128] width 74 height 21
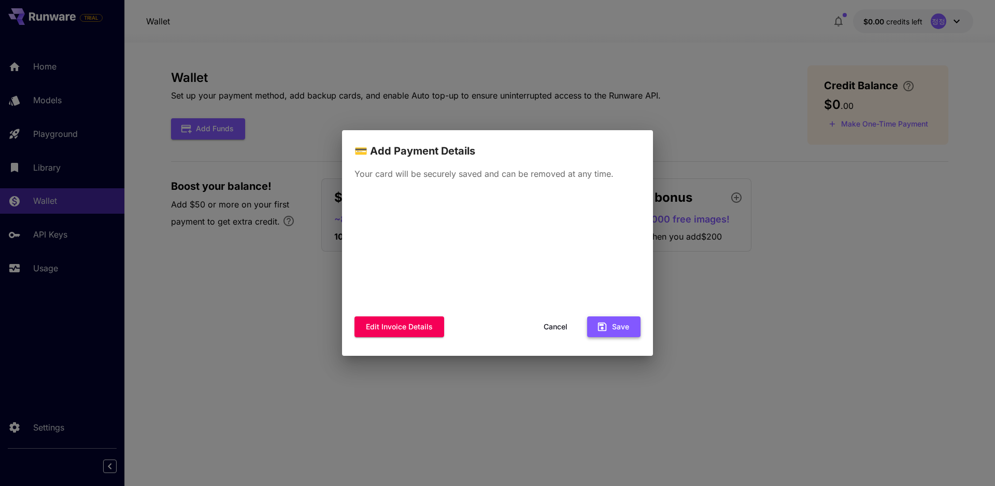
click at [625, 327] on button "Save" at bounding box center [613, 326] width 53 height 21
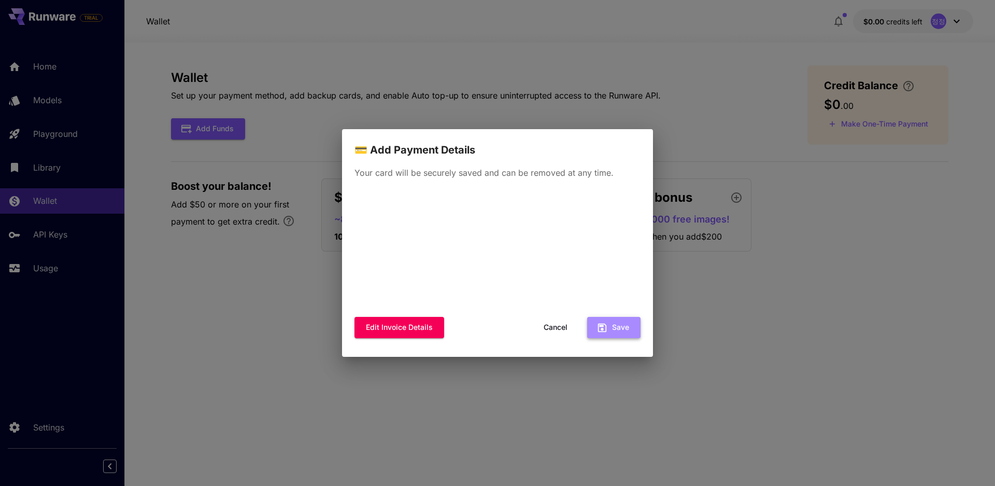
click at [622, 322] on button "Save" at bounding box center [613, 327] width 53 height 21
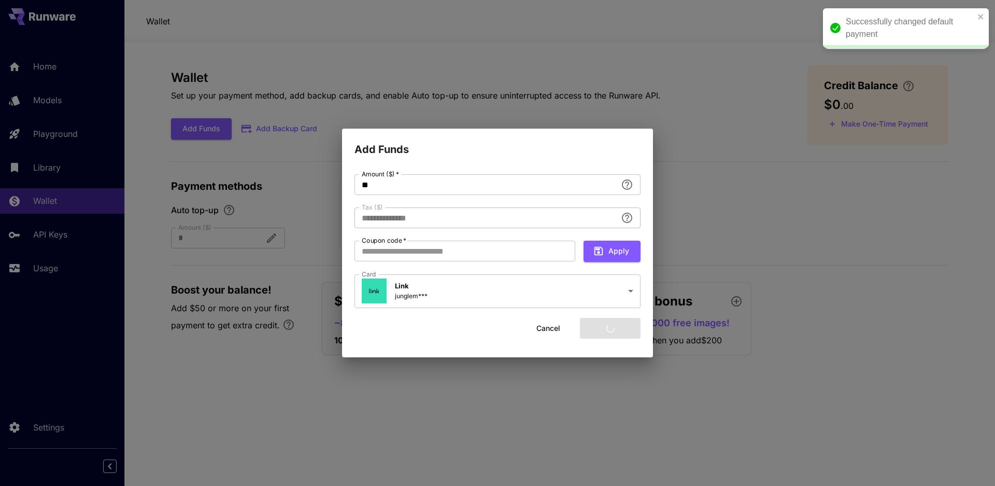
type input "****"
click at [421, 262] on div "**********" at bounding box center [497, 241] width 286 height 135
click at [422, 255] on input "Coupon code   *" at bounding box center [464, 250] width 221 height 21
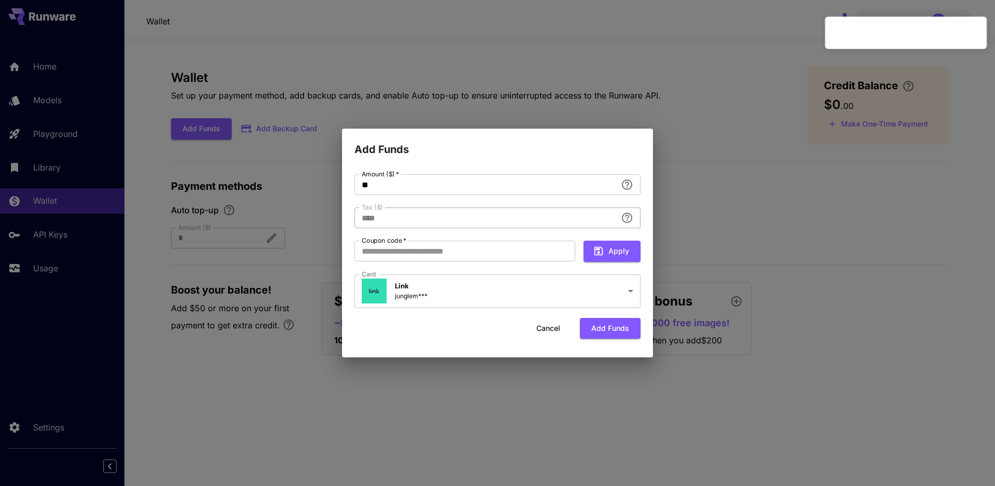
click at [424, 219] on input "****" at bounding box center [485, 217] width 262 height 21
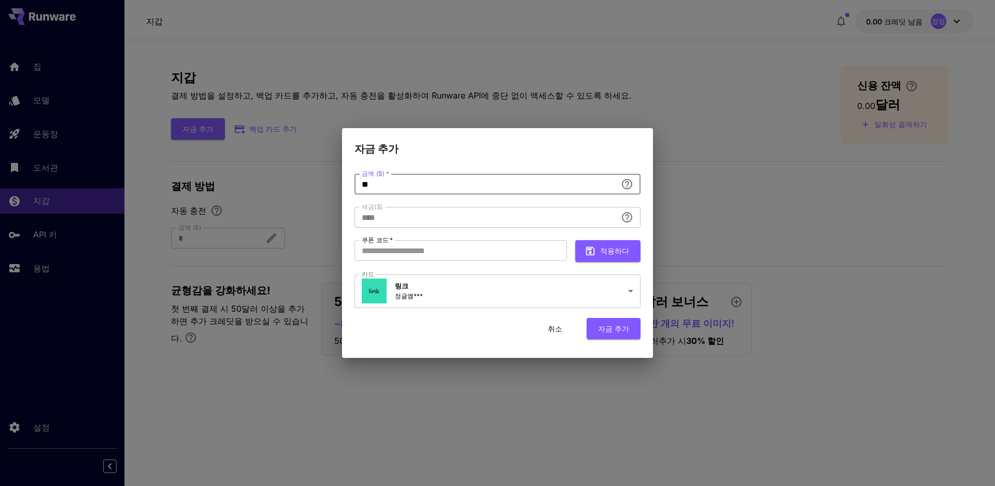
click at [418, 191] on input "**" at bounding box center [485, 184] width 262 height 21
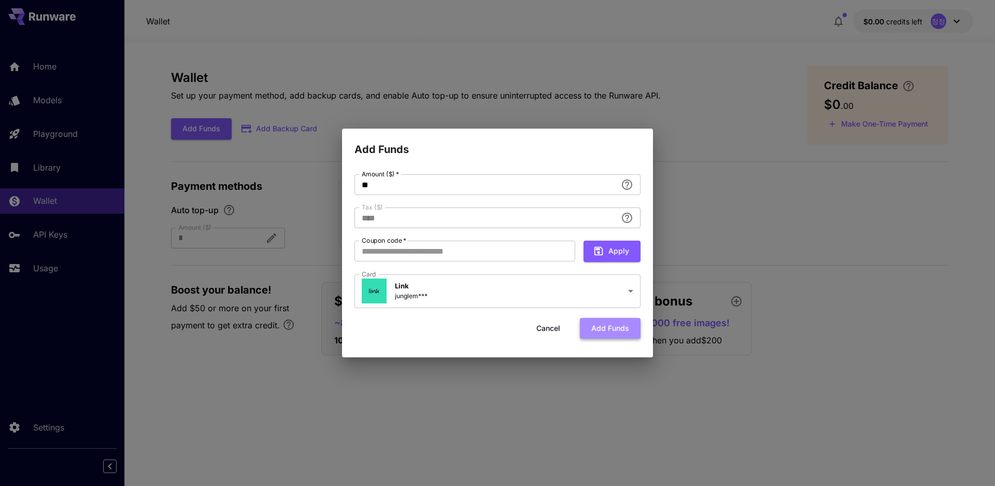
click at [613, 335] on button "Add funds" at bounding box center [610, 328] width 61 height 21
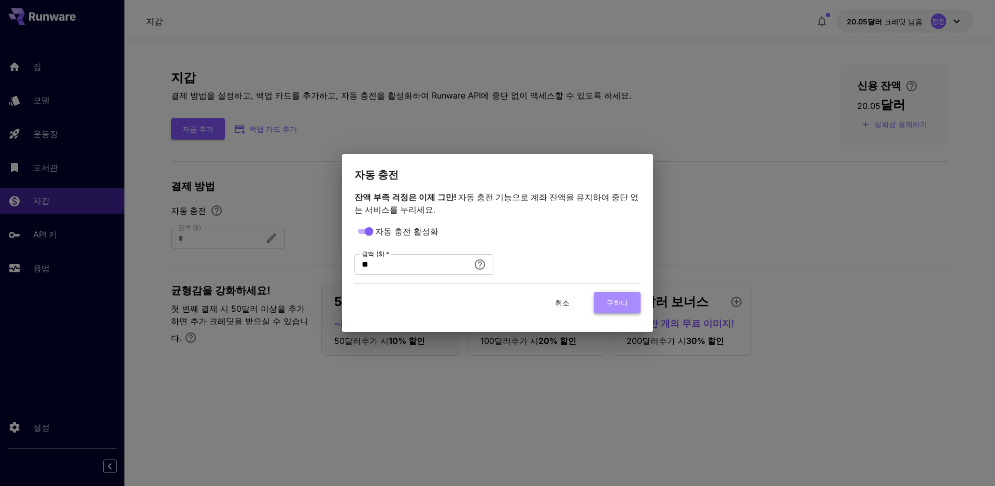
click at [609, 296] on font "구하다" at bounding box center [617, 302] width 22 height 13
type input "**"
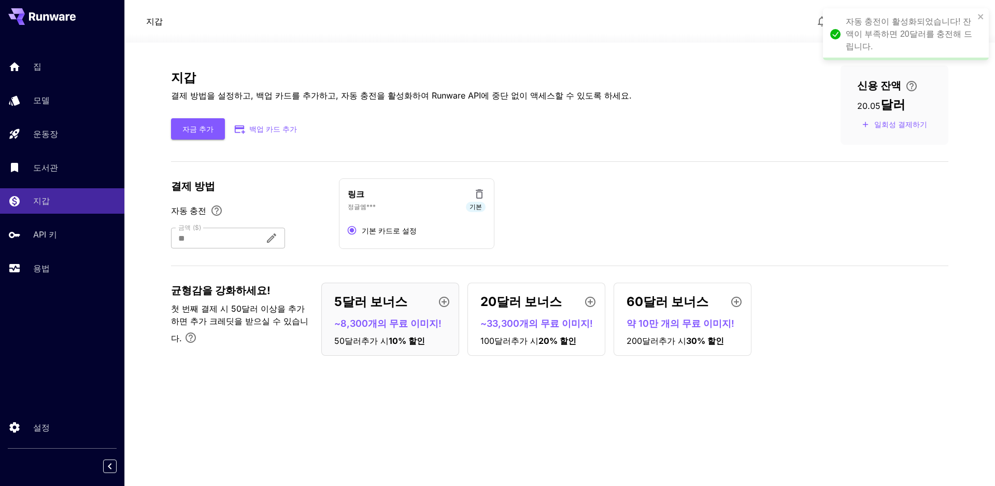
click at [716, 220] on div "링크 정글엠*** 기본 기본 카드로 설정" at bounding box center [643, 213] width 609 height 70
